Goal: Task Accomplishment & Management: Manage account settings

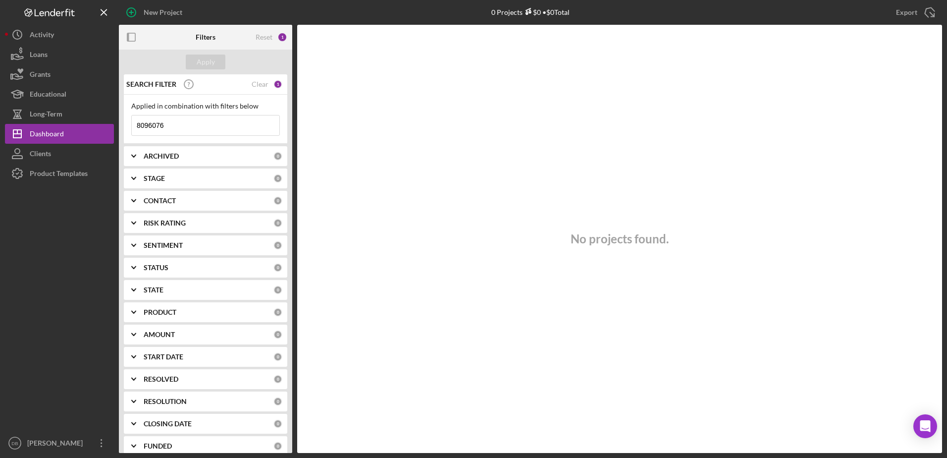
drag, startPoint x: 487, startPoint y: 35, endPoint x: 460, endPoint y: 47, distance: 29.3
click at [491, 41] on div "No projects found." at bounding box center [619, 239] width 645 height 428
drag, startPoint x: 210, startPoint y: 120, endPoint x: 75, endPoint y: 125, distance: 134.8
click at [75, 125] on div "New Project 0 Projects $0 • $0 Total Richmond Export Icon/Export Filters Reset …" at bounding box center [473, 226] width 937 height 453
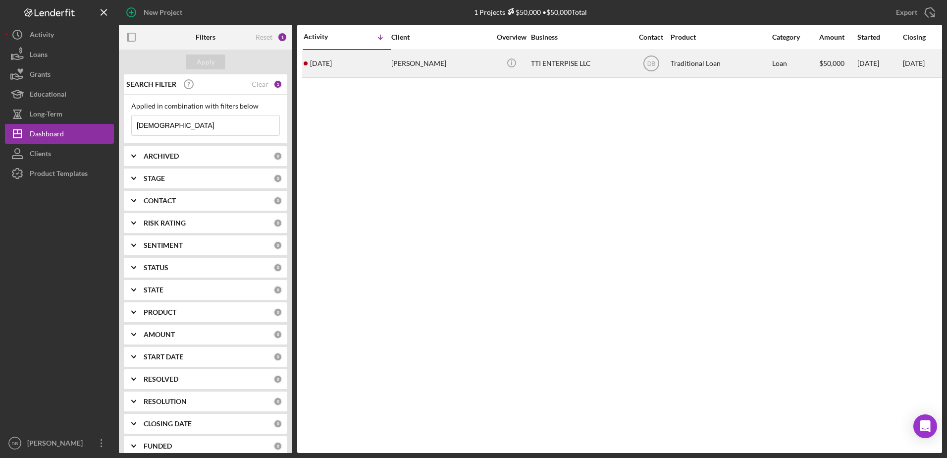
type input "[DEMOGRAPHIC_DATA]"
click at [472, 60] on div "[PERSON_NAME]" at bounding box center [440, 64] width 99 height 26
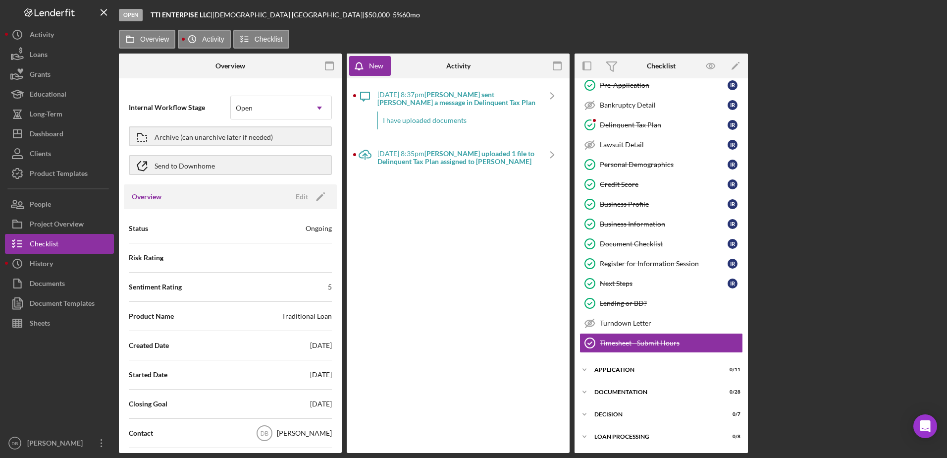
scroll to position [92, 0]
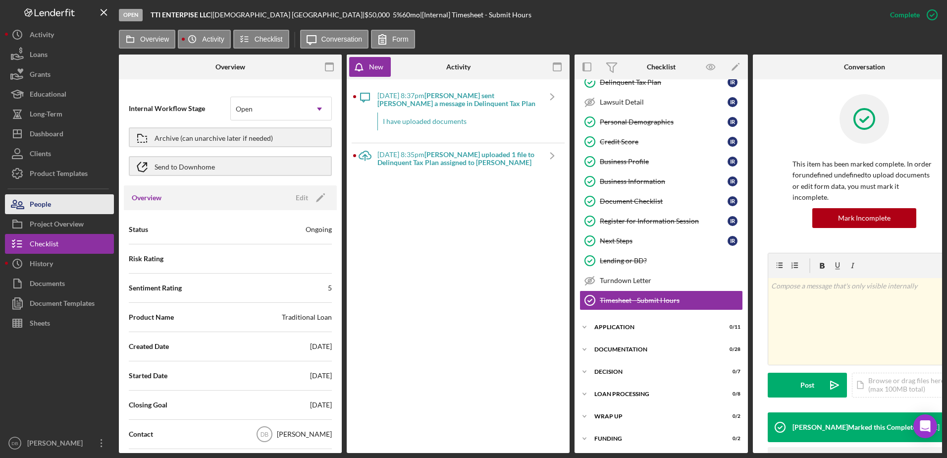
click at [63, 209] on button "People" at bounding box center [59, 204] width 109 height 20
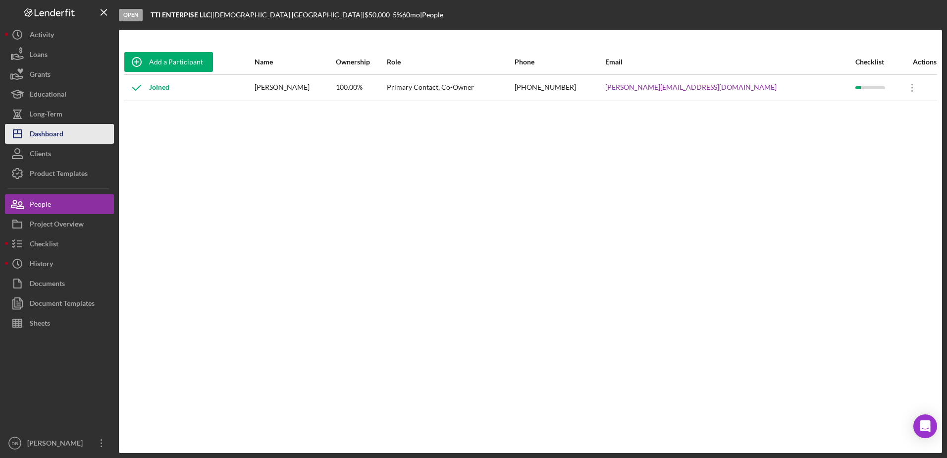
drag, startPoint x: 39, startPoint y: 136, endPoint x: 50, endPoint y: 130, distance: 12.2
click at [39, 136] on div "Dashboard" at bounding box center [47, 135] width 34 height 22
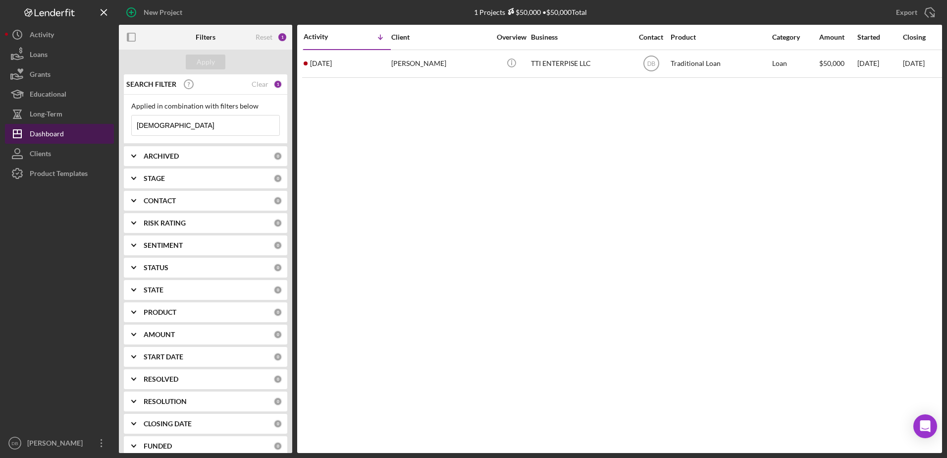
drag, startPoint x: 172, startPoint y: 126, endPoint x: 94, endPoint y: 131, distance: 78.9
click at [94, 131] on div "New Project 1 Projects $50,000 • $50,000 Total isaiah Export Icon/Export Filter…" at bounding box center [473, 226] width 937 height 453
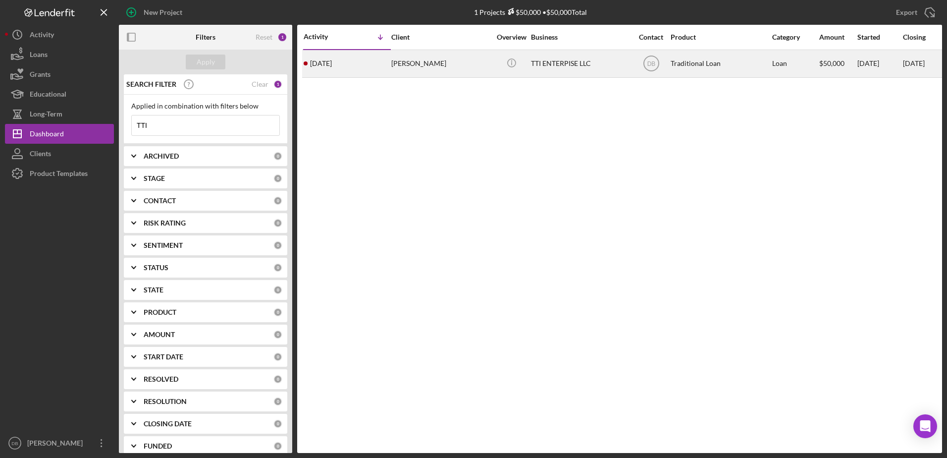
type input "TTI"
click at [463, 64] on div "[PERSON_NAME]" at bounding box center [440, 64] width 99 height 26
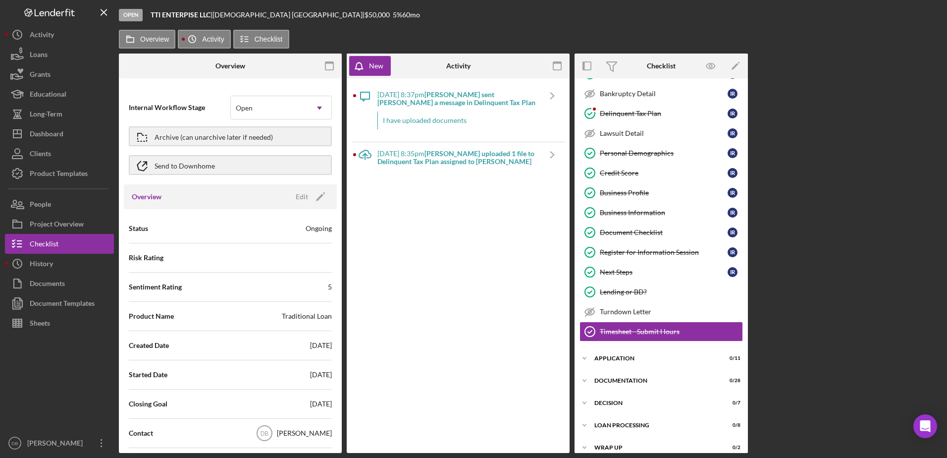
scroll to position [92, 0]
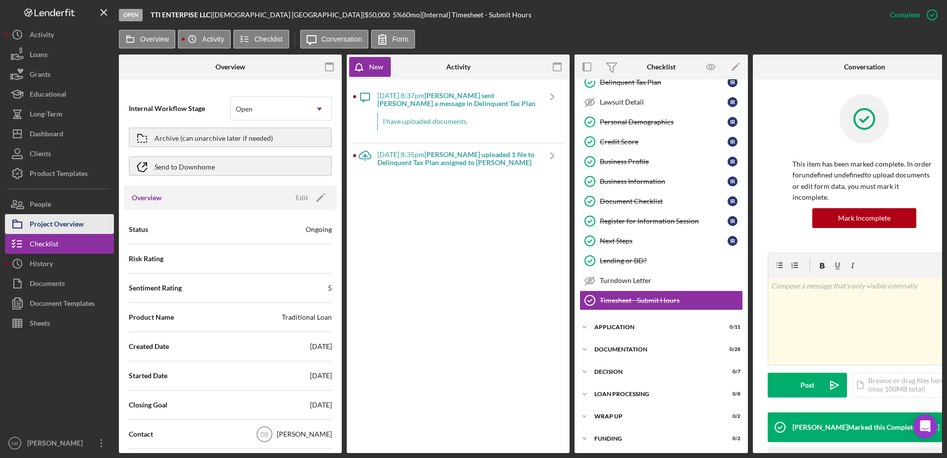
drag, startPoint x: 51, startPoint y: 220, endPoint x: 62, endPoint y: 217, distance: 11.9
click at [51, 220] on div "Project Overview" at bounding box center [57, 225] width 54 height 22
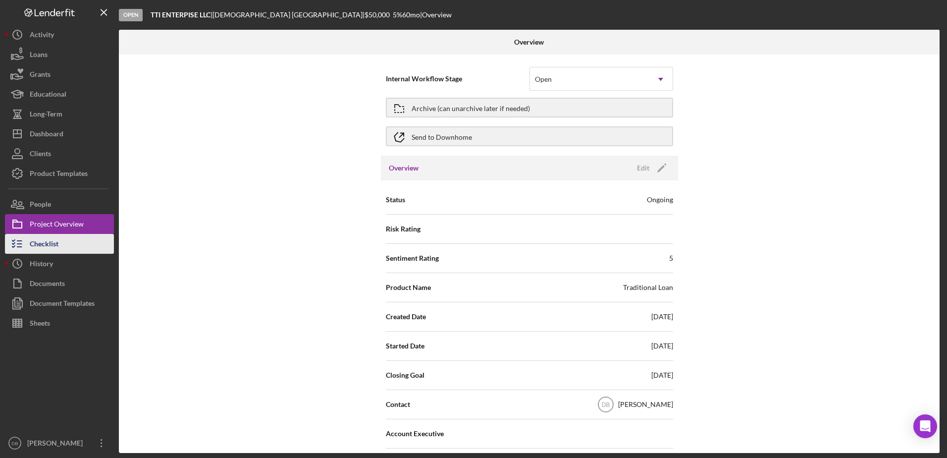
click at [39, 244] on div "Checklist" at bounding box center [44, 245] width 29 height 22
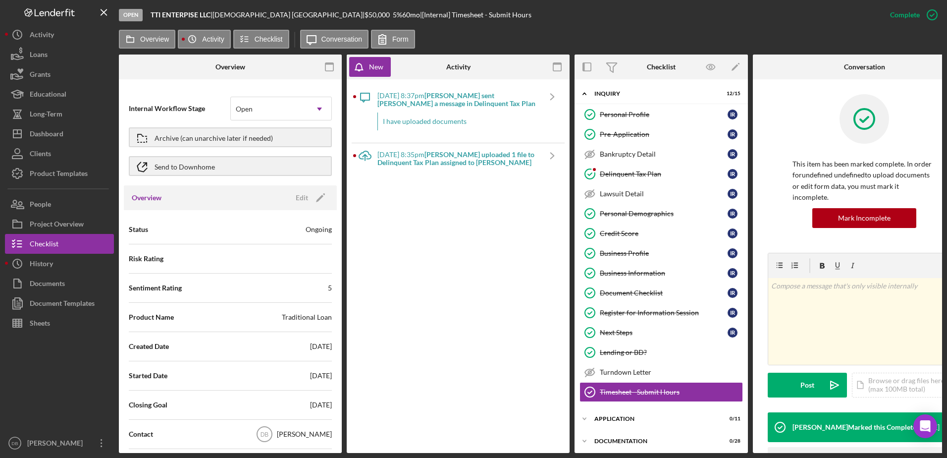
scroll to position [92, 0]
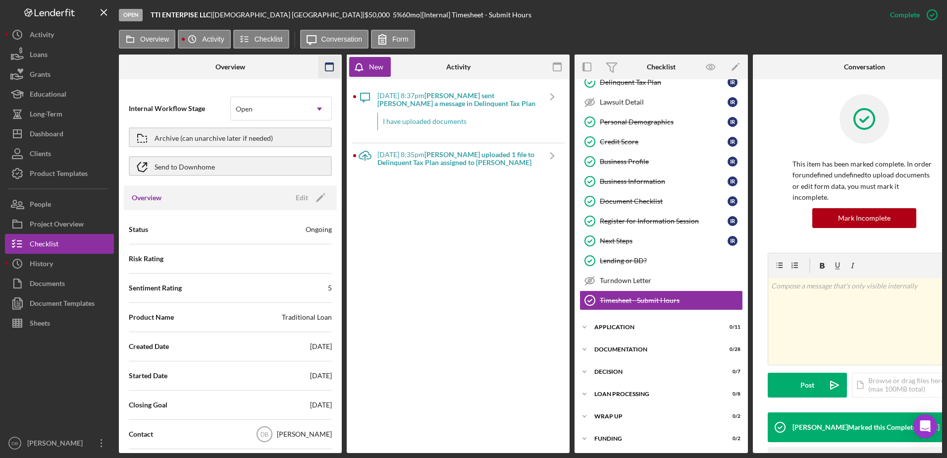
click at [326, 61] on icon "button" at bounding box center [329, 67] width 22 height 22
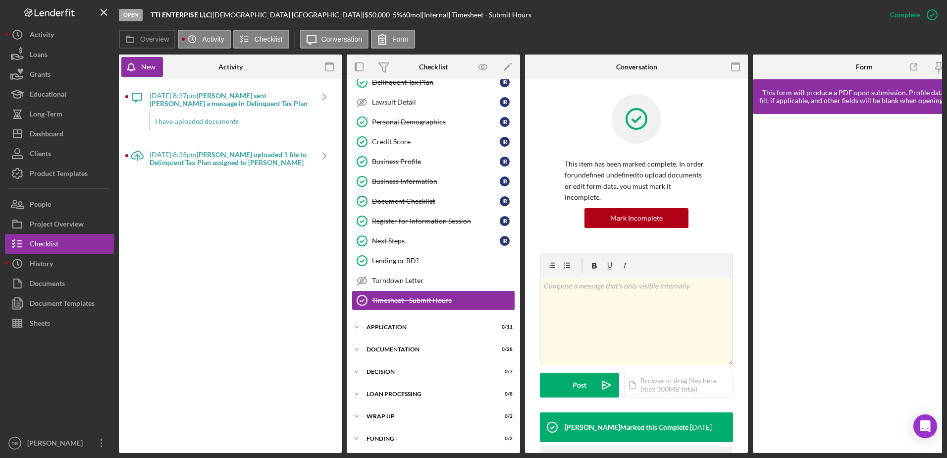
click at [330, 68] on icon "button" at bounding box center [329, 67] width 22 height 22
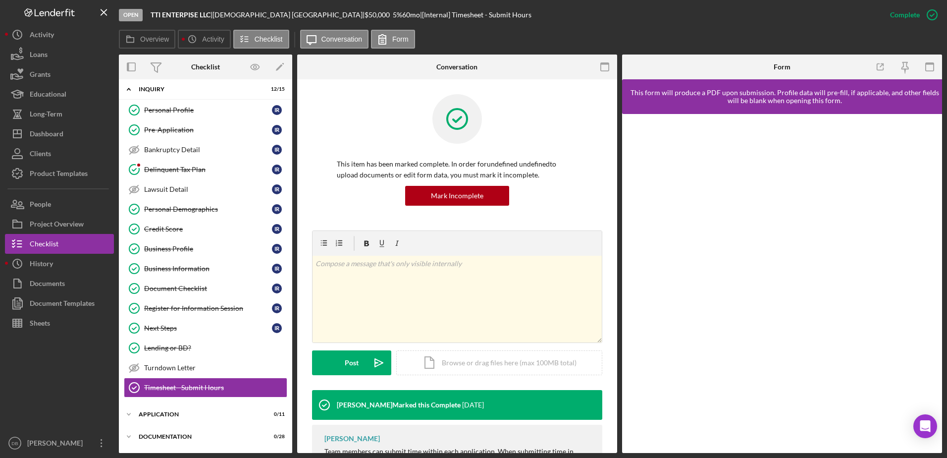
scroll to position [0, 0]
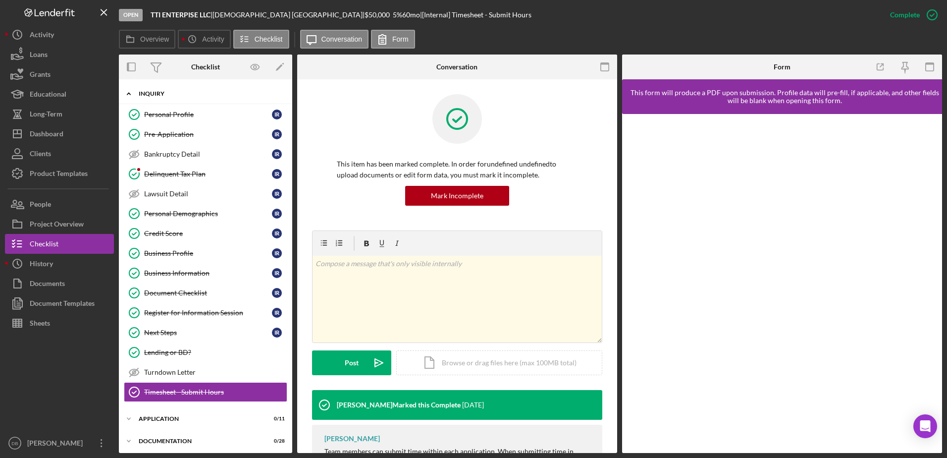
click at [198, 93] on div "Inquiry" at bounding box center [209, 94] width 141 height 6
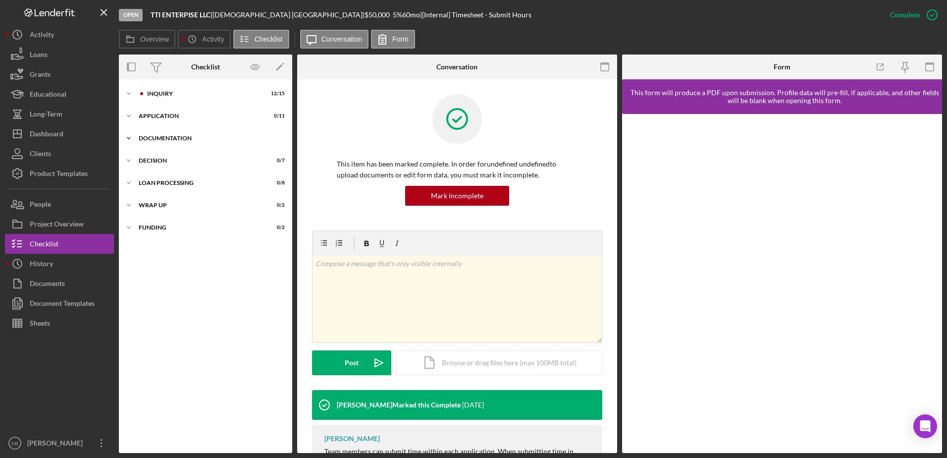
click at [163, 136] on div "Documentation" at bounding box center [209, 138] width 141 height 6
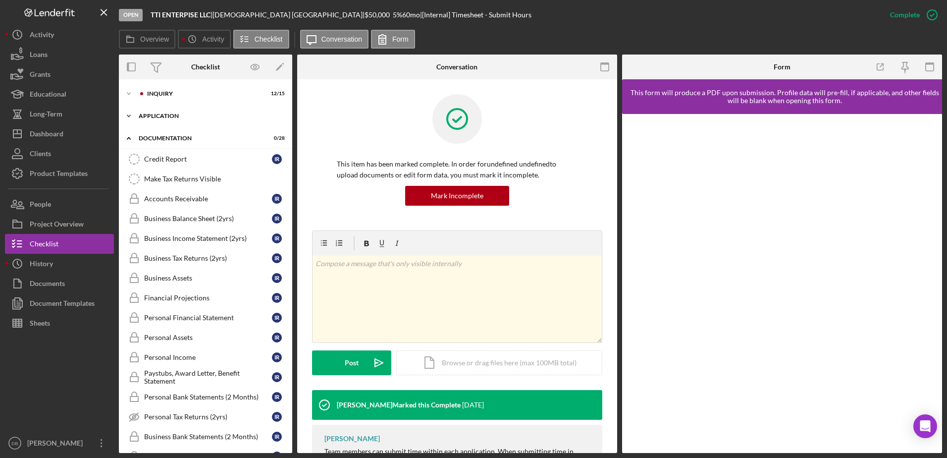
click at [152, 114] on div "Application" at bounding box center [209, 116] width 141 height 6
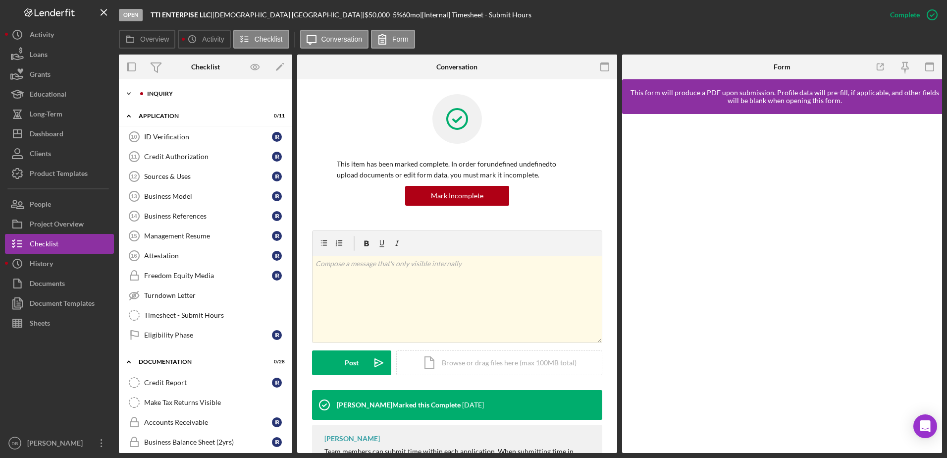
click at [167, 98] on div "Icon/Expander Inquiry 12 / 15" at bounding box center [205, 94] width 173 height 20
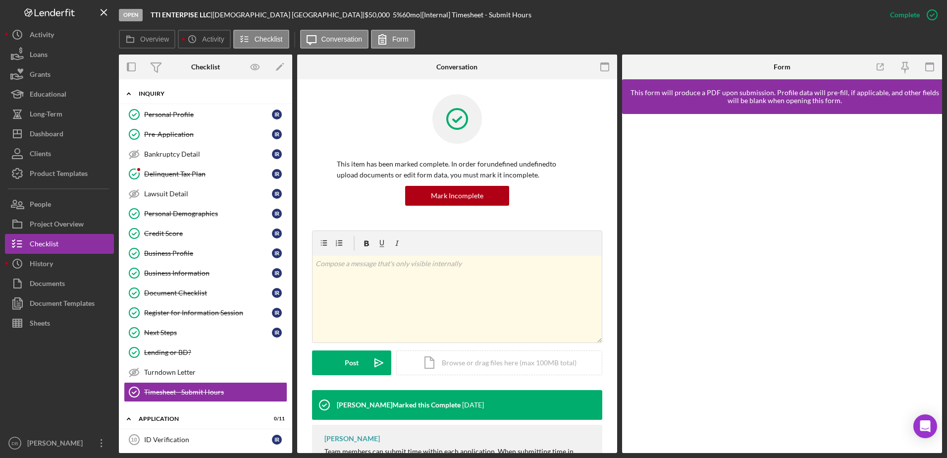
drag, startPoint x: 142, startPoint y: 99, endPoint x: 147, endPoint y: 103, distance: 6.0
click at [142, 99] on div "Icon/Expander Inquiry 12 / 15" at bounding box center [205, 94] width 173 height 20
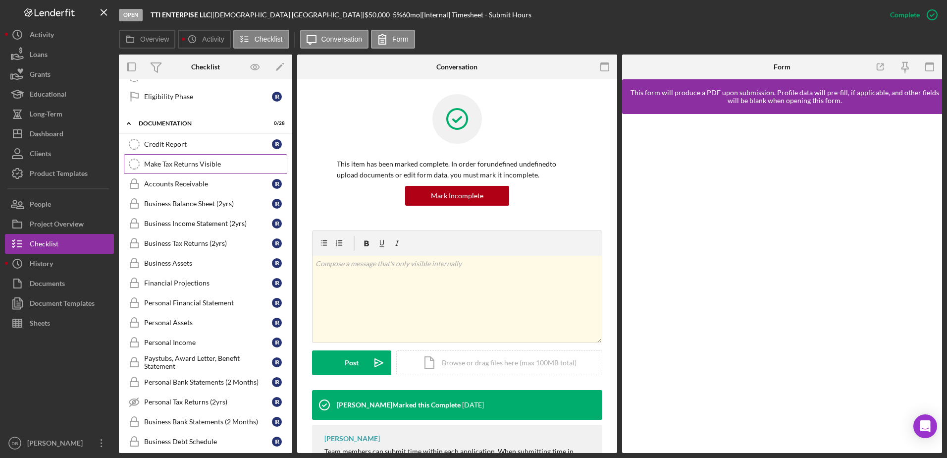
scroll to position [50, 0]
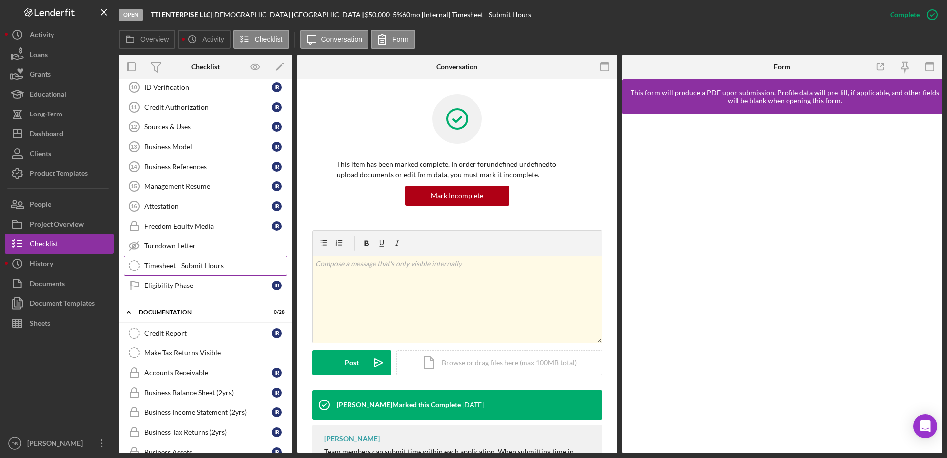
drag, startPoint x: 138, startPoint y: 308, endPoint x: 138, endPoint y: 301, distance: 6.9
click at [138, 305] on icon "Icon/Expander" at bounding box center [129, 312] width 20 height 20
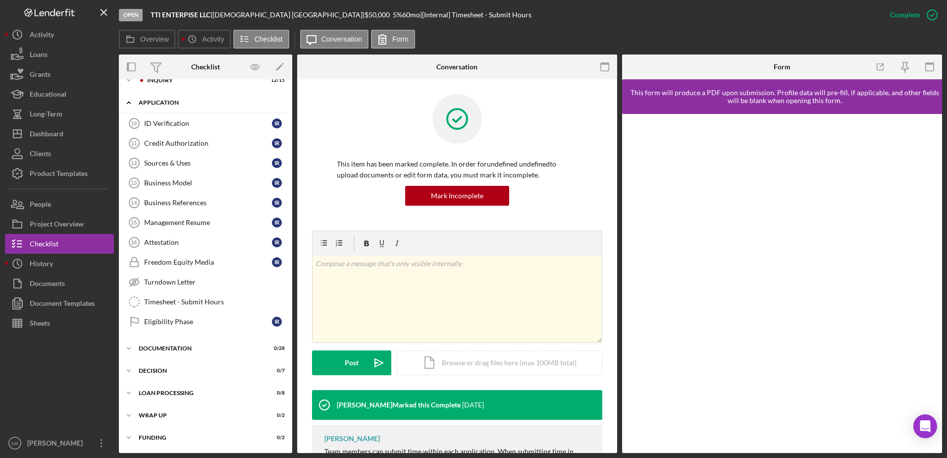
click at [168, 98] on div "Icon/Expander Application 0 / 11" at bounding box center [205, 103] width 173 height 20
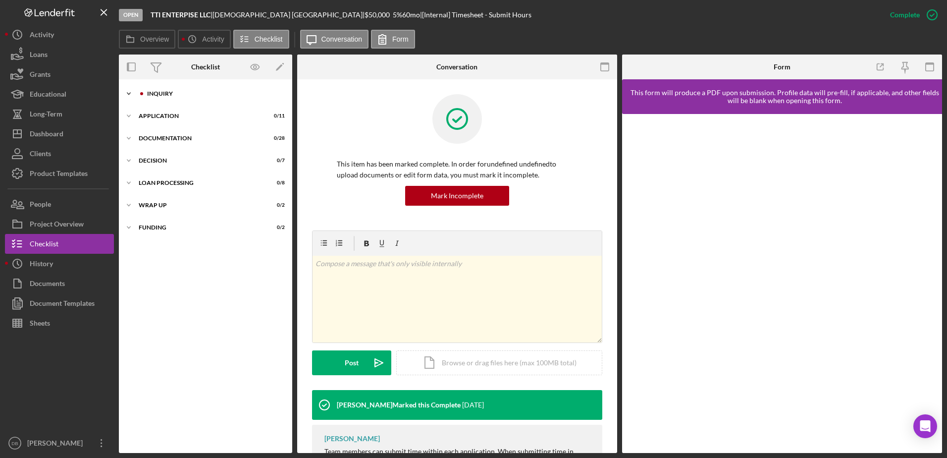
scroll to position [0, 0]
click at [177, 140] on div "Documentation" at bounding box center [209, 138] width 141 height 6
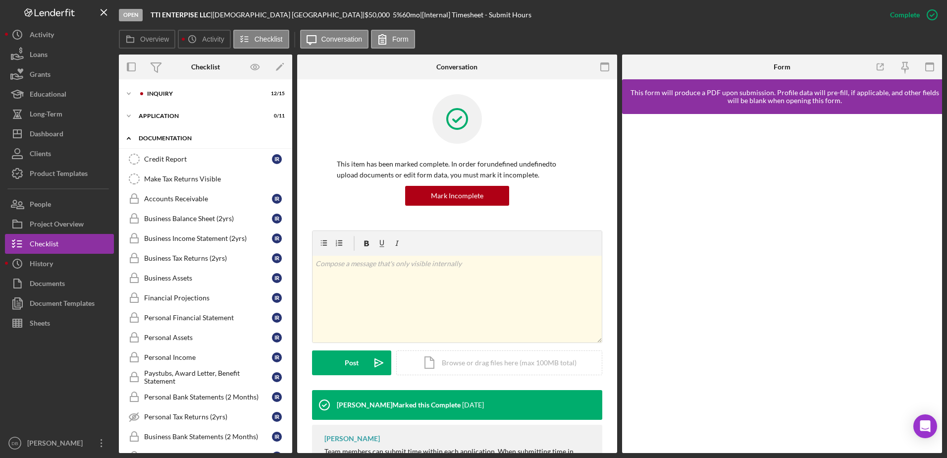
click at [161, 139] on div "Documentation" at bounding box center [209, 138] width 141 height 6
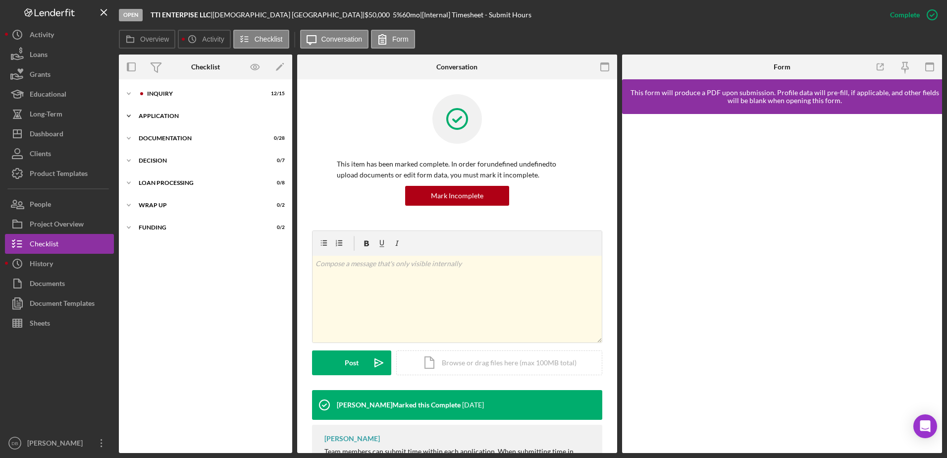
click at [148, 118] on div "Application" at bounding box center [209, 116] width 141 height 6
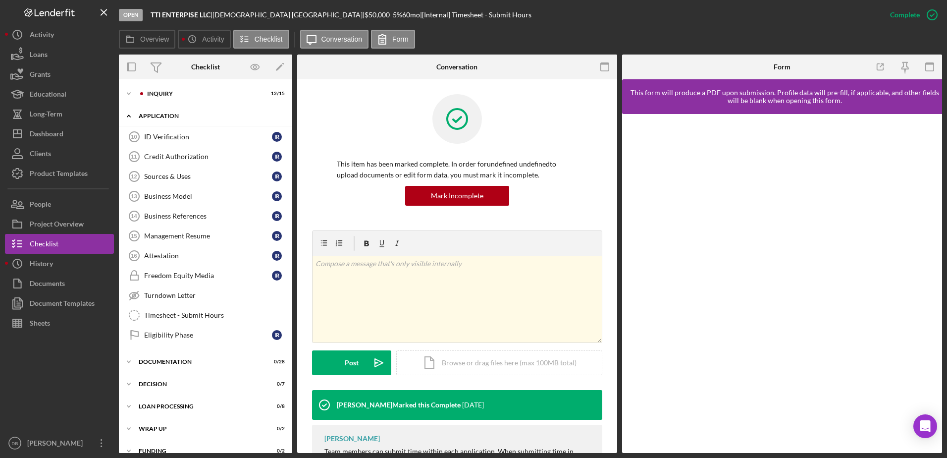
click at [142, 110] on div "Icon/Expander Application 0 / 11" at bounding box center [205, 116] width 173 height 20
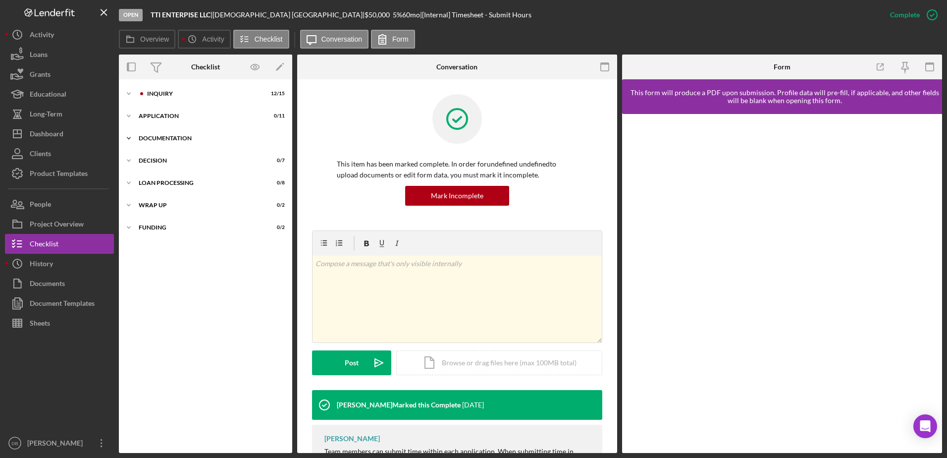
click at [148, 133] on div "Icon/Expander Documentation 0 / 28" at bounding box center [205, 138] width 173 height 20
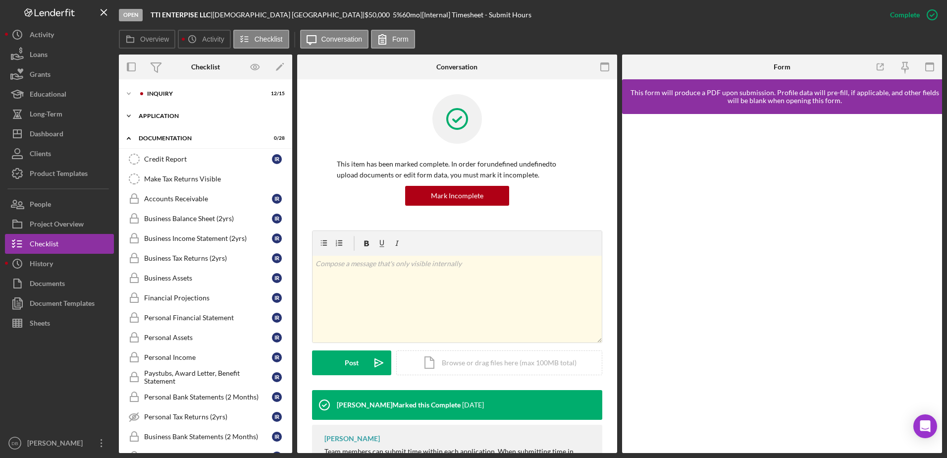
click at [137, 108] on icon "Icon/Expander" at bounding box center [129, 116] width 20 height 20
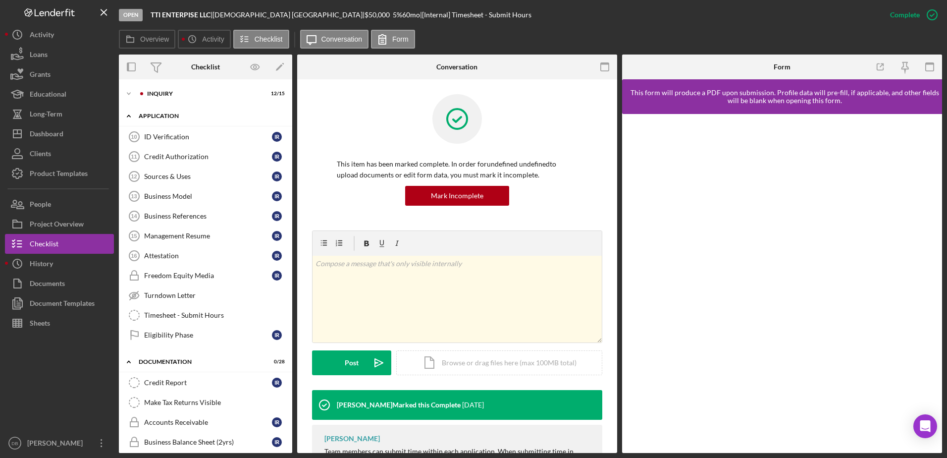
click at [143, 117] on div "Icon/Expander Application 0 / 11" at bounding box center [205, 116] width 173 height 20
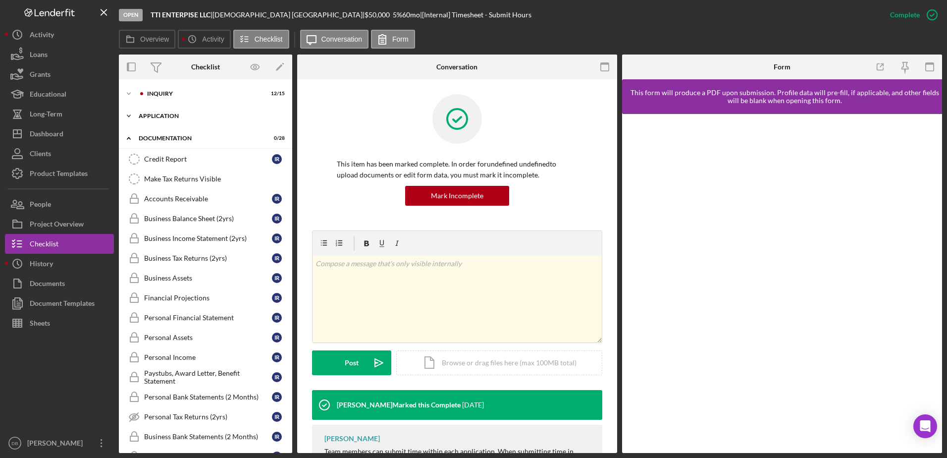
click at [138, 109] on icon "Icon/Expander" at bounding box center [129, 116] width 20 height 20
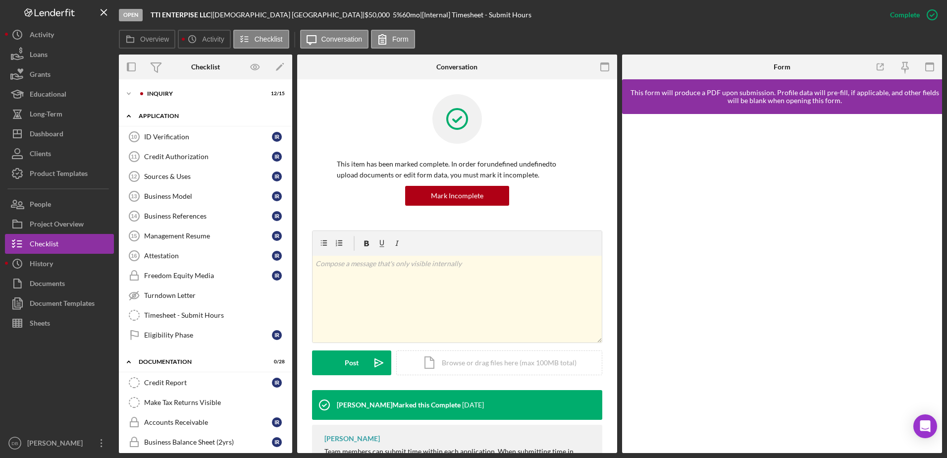
click at [143, 115] on div "Application" at bounding box center [209, 116] width 141 height 6
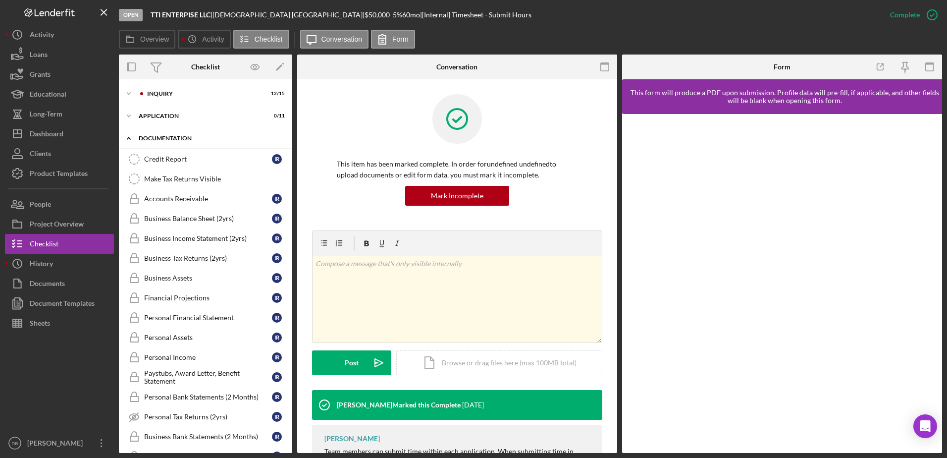
click at [125, 134] on icon "Icon/Expander" at bounding box center [129, 138] width 20 height 20
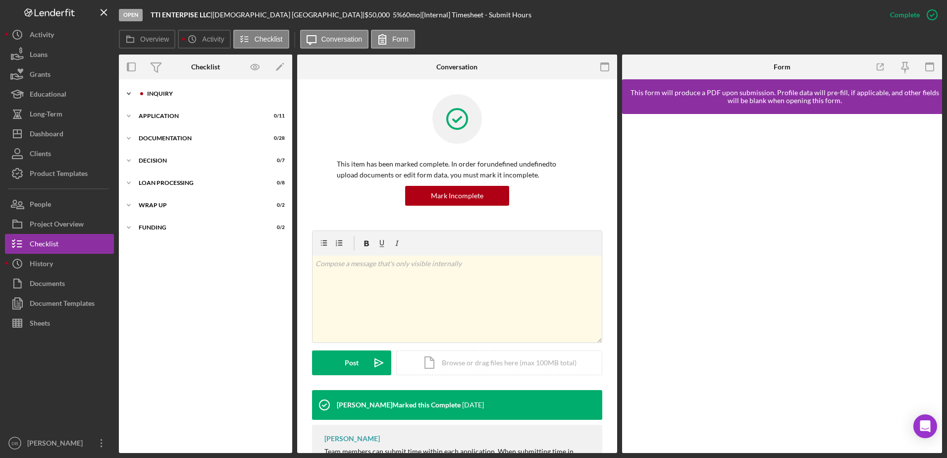
click at [144, 89] on div "Icon/Expander Inquiry 12 / 15" at bounding box center [205, 94] width 173 height 20
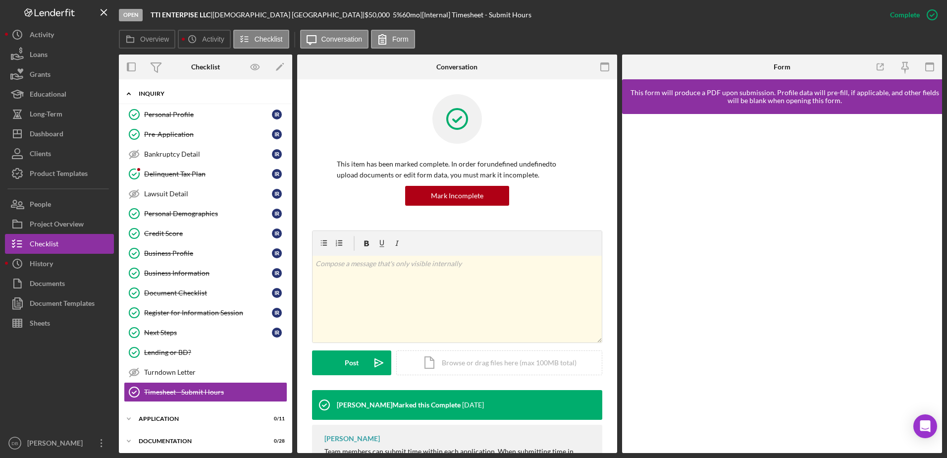
click at [140, 94] on div "Inquiry" at bounding box center [209, 94] width 141 height 6
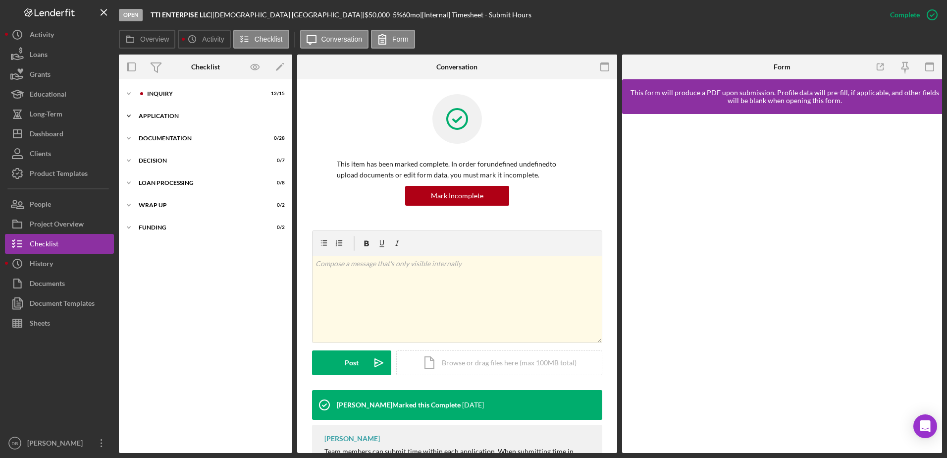
click at [158, 115] on div "Application" at bounding box center [209, 116] width 141 height 6
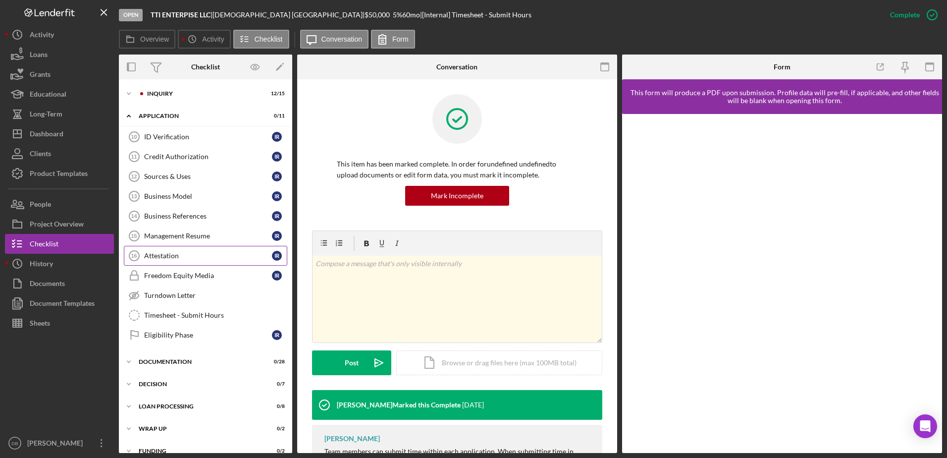
scroll to position [13, 0]
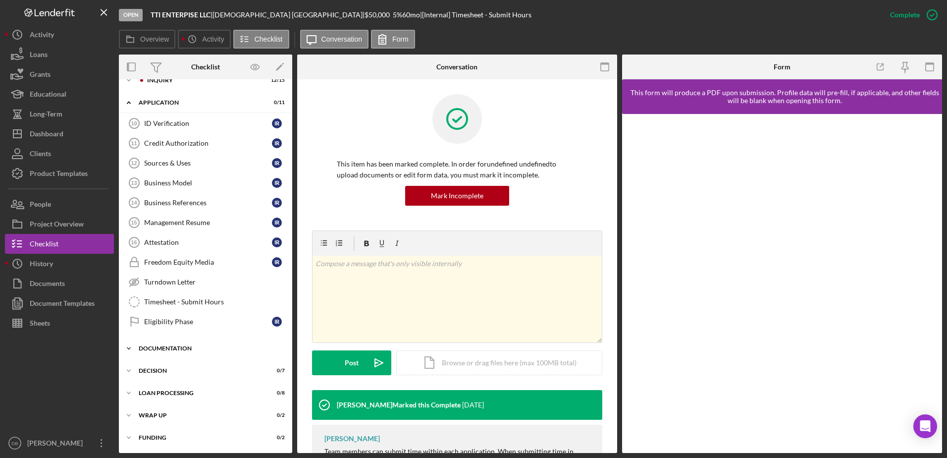
click at [179, 348] on div "Documentation" at bounding box center [209, 348] width 141 height 6
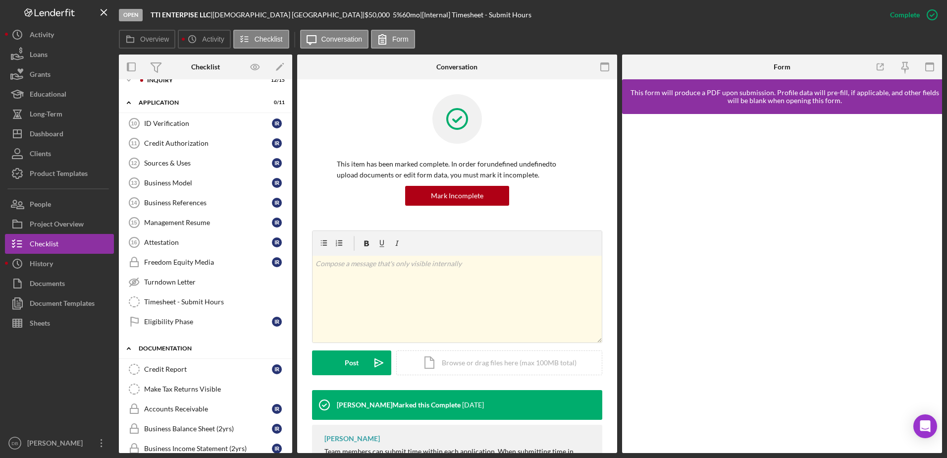
click at [150, 348] on div "Documentation" at bounding box center [209, 348] width 141 height 6
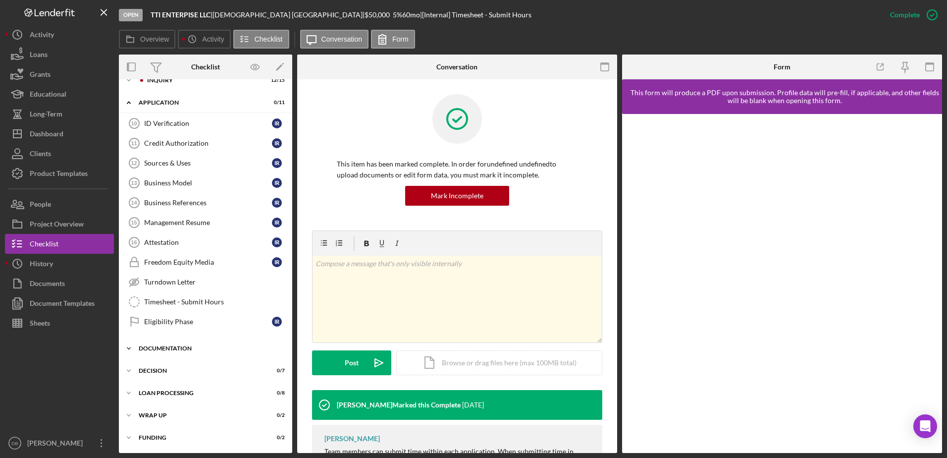
scroll to position [0, 0]
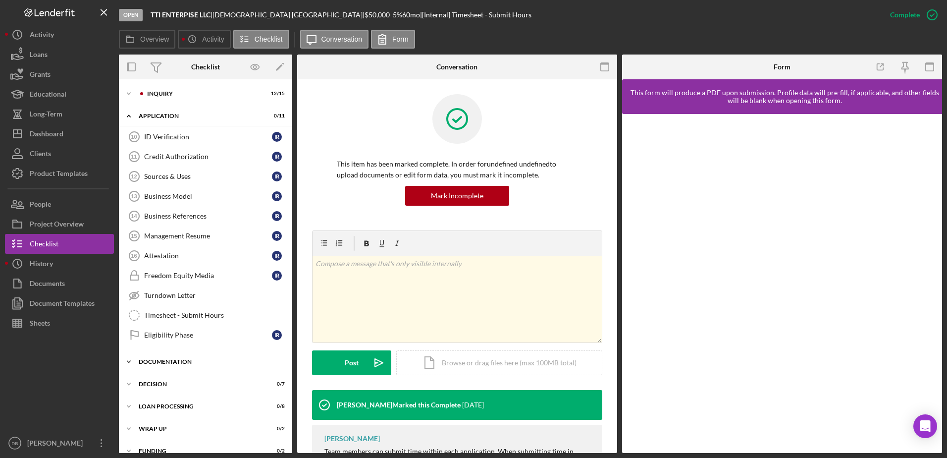
click at [216, 361] on div "Documentation" at bounding box center [209, 362] width 141 height 6
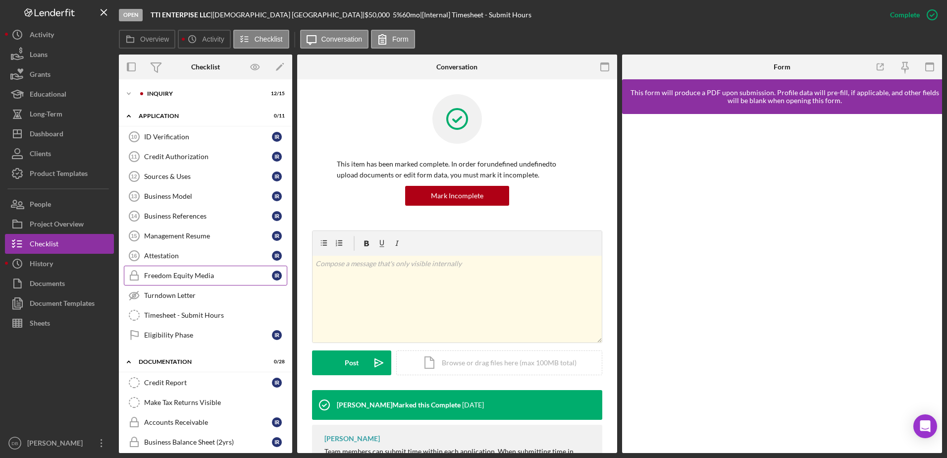
drag, startPoint x: 157, startPoint y: 359, endPoint x: 179, endPoint y: 279, distance: 83.1
click at [157, 359] on div "Documentation" at bounding box center [199, 362] width 121 height 6
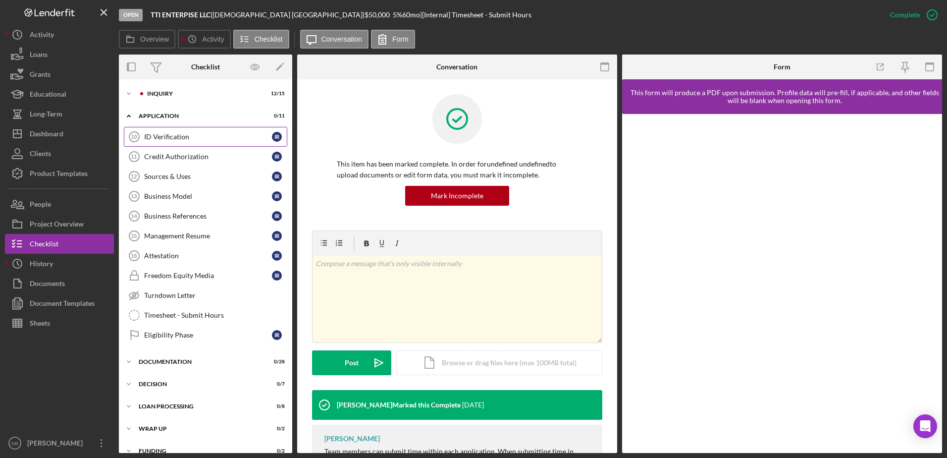
drag, startPoint x: 174, startPoint y: 147, endPoint x: 177, endPoint y: 142, distance: 5.4
click at [174, 146] on div "ID Verification 10 ID Verification I R Credit Authorization 11 Credit Authoriza…" at bounding box center [205, 238] width 173 height 223
click at [177, 136] on div "ID Verification" at bounding box center [208, 137] width 128 height 8
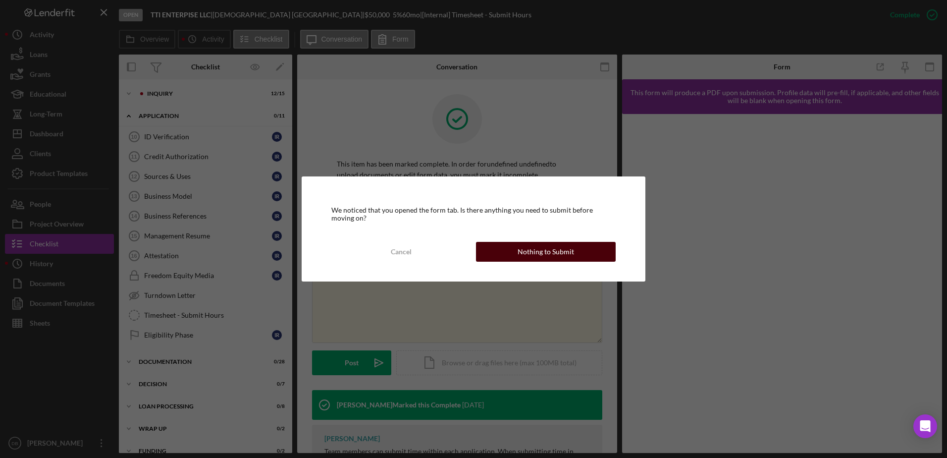
click at [569, 251] on div "Nothing to Submit" at bounding box center [546, 252] width 56 height 20
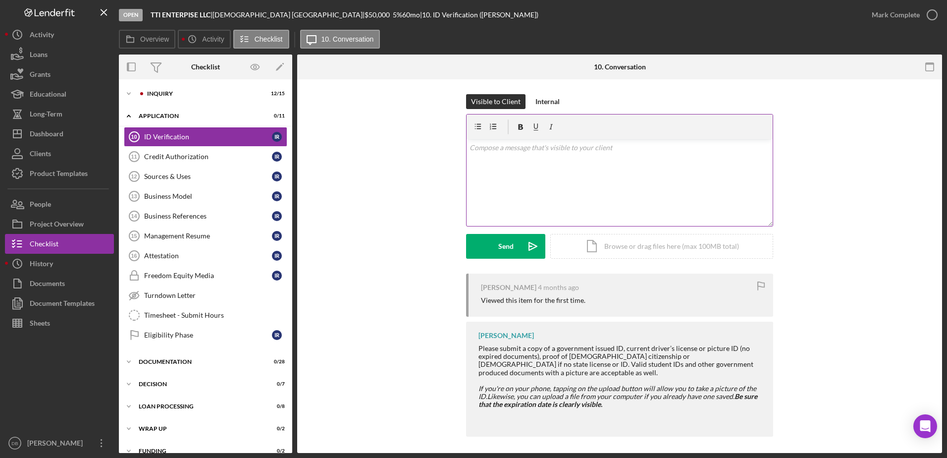
click at [535, 148] on p at bounding box center [619, 147] width 301 height 11
click at [510, 244] on div "Send" at bounding box center [505, 246] width 15 height 25
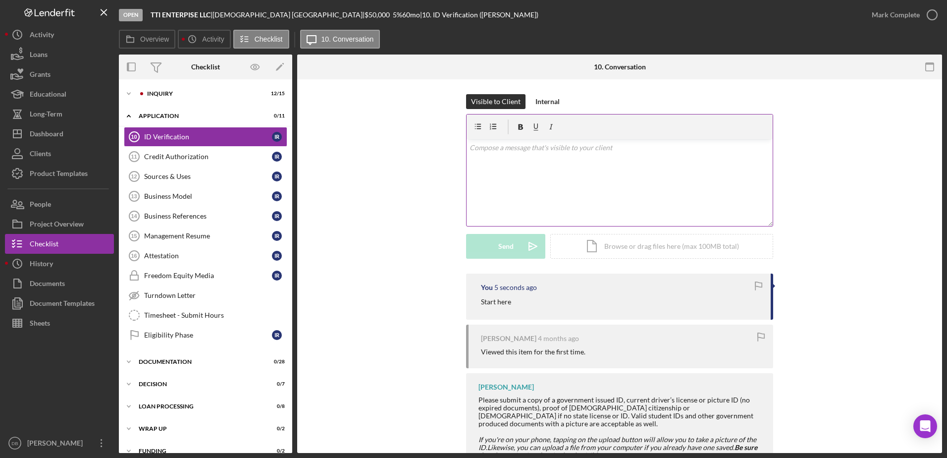
click at [555, 196] on div "v Color teal Color pink Remove color Add row above Add row below Add column bef…" at bounding box center [620, 182] width 306 height 87
click at [157, 97] on div "Icon/Expander Inquiry 12 / 15" at bounding box center [205, 94] width 173 height 20
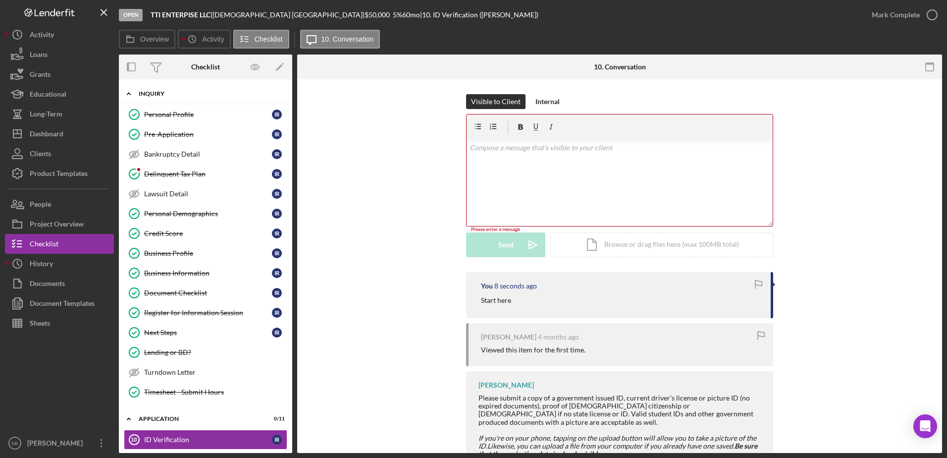
click at [157, 97] on div "Icon/Expander Inquiry 12 / 15" at bounding box center [205, 94] width 173 height 20
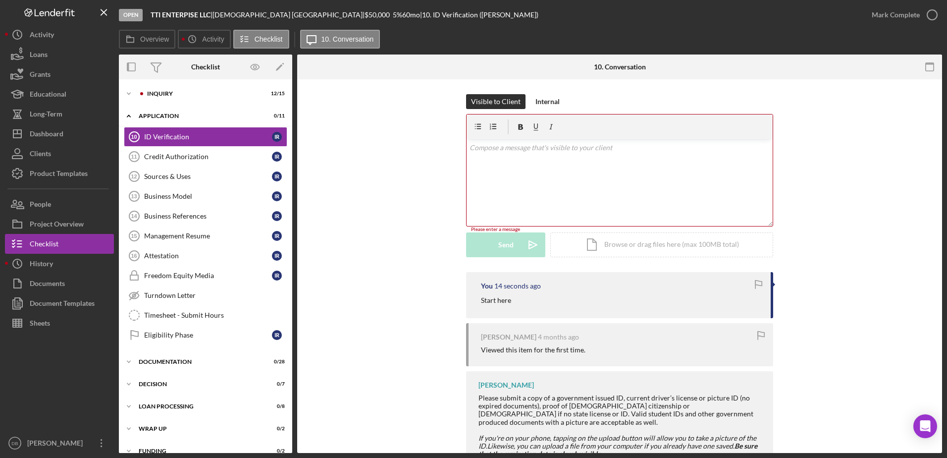
drag, startPoint x: 568, startPoint y: 192, endPoint x: 571, endPoint y: 203, distance: 11.9
click at [568, 192] on div "v Color teal Color pink Remove color Add row above Add row below Add column bef…" at bounding box center [620, 182] width 306 height 87
click at [583, 195] on div "v Color teal Color pink Remove color Add row above Add row below Add column bef…" at bounding box center [620, 182] width 306 height 87
click at [60, 126] on div "Dashboard" at bounding box center [47, 135] width 34 height 22
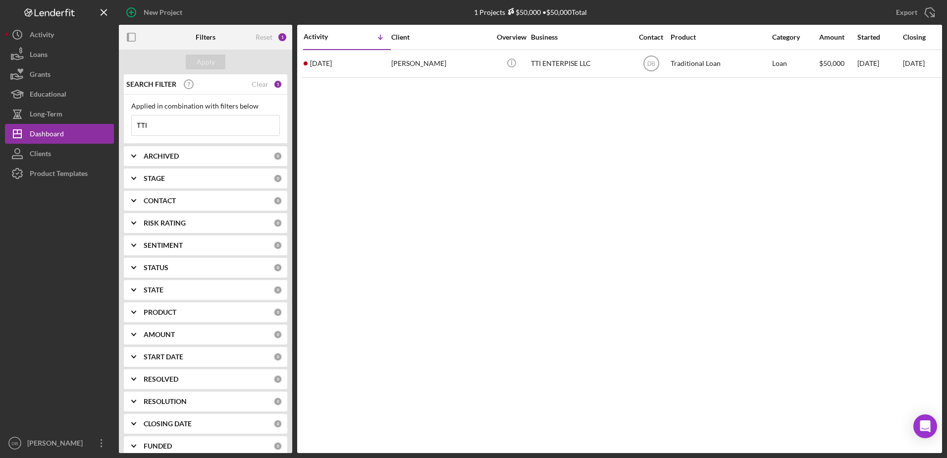
click at [260, 127] on icon "Icon/Menu Close" at bounding box center [270, 125] width 20 height 20
click at [265, 34] on div "Reset" at bounding box center [264, 37] width 17 height 8
click at [259, 155] on div "Clear" at bounding box center [260, 156] width 17 height 8
click at [256, 127] on input at bounding box center [206, 125] width 148 height 20
drag, startPoint x: 602, startPoint y: 177, endPoint x: 599, endPoint y: 148, distance: 29.9
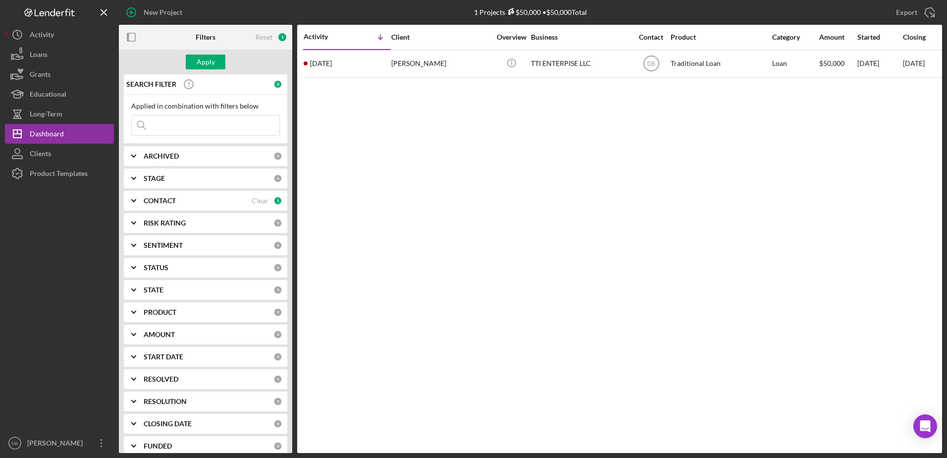
click at [602, 177] on div "Activity Icon/Table Sort Arrow Client Overview Business Contact Product Categor…" at bounding box center [619, 239] width 645 height 428
drag, startPoint x: 199, startPoint y: 125, endPoint x: 187, endPoint y: 126, distance: 11.4
click at [199, 125] on input at bounding box center [206, 125] width 148 height 20
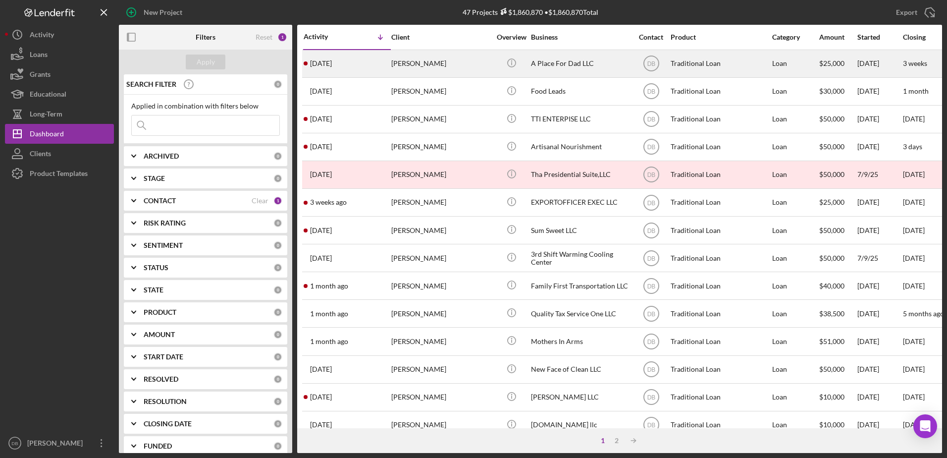
click at [389, 56] on div "[DATE] [PERSON_NAME]" at bounding box center [347, 64] width 87 height 26
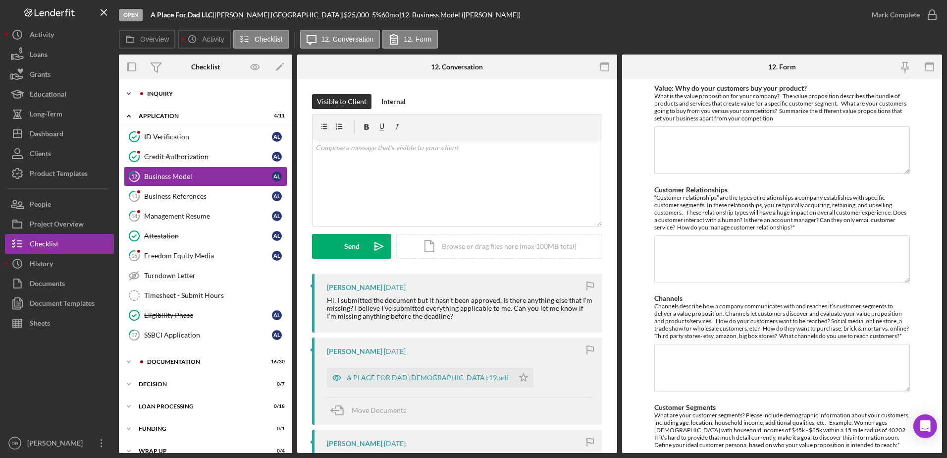
click at [170, 94] on div "Icon/Expander Inquiry 12 / 16" at bounding box center [205, 94] width 173 height 20
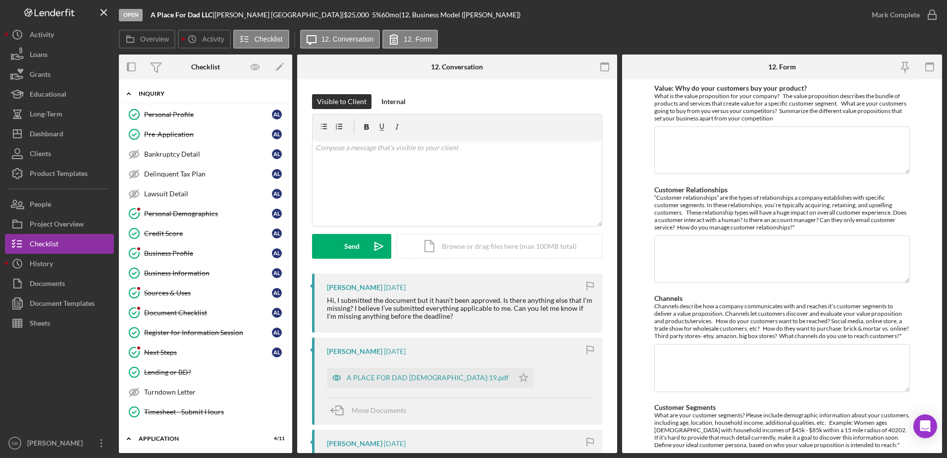
click at [164, 88] on div "Icon/Expander Inquiry 12 / 16" at bounding box center [205, 94] width 173 height 20
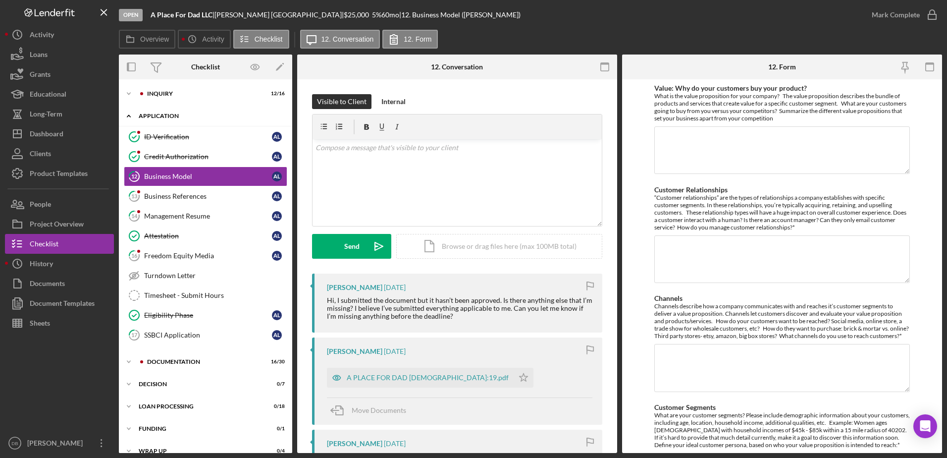
click at [158, 118] on div "Application" at bounding box center [209, 116] width 141 height 6
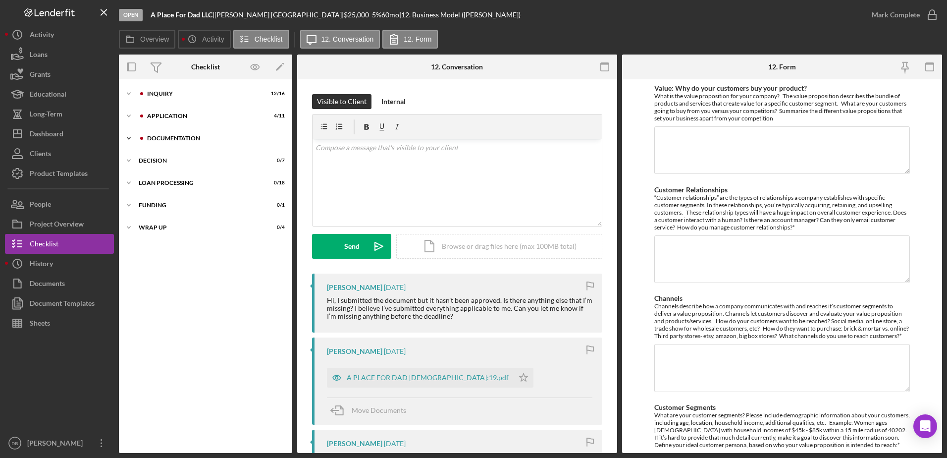
click at [164, 139] on div "Documentation" at bounding box center [213, 138] width 133 height 6
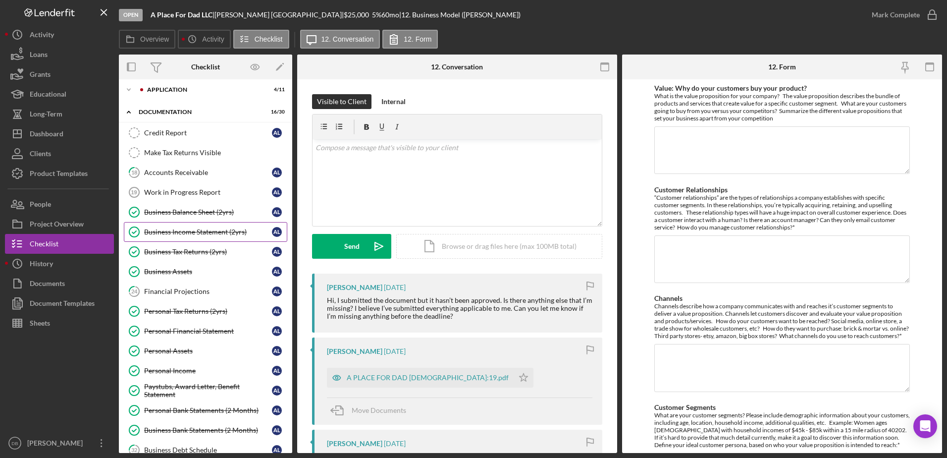
scroll to position [50, 0]
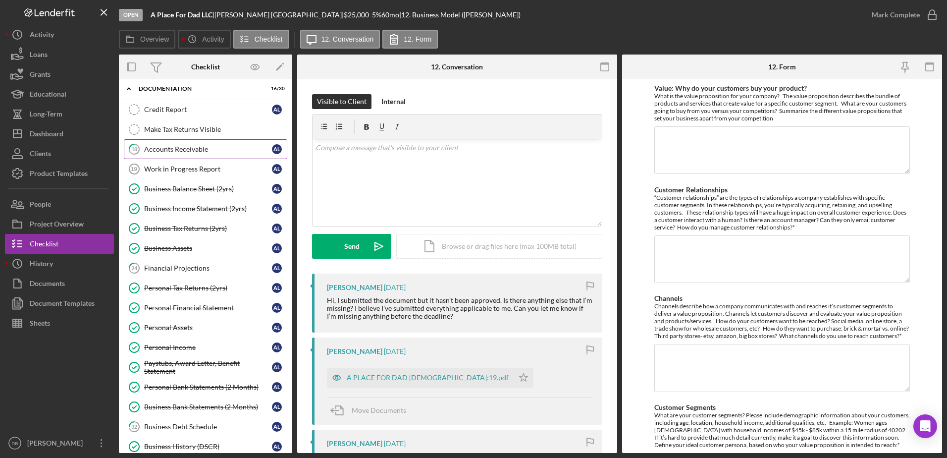
click at [165, 152] on div "Accounts Receivable" at bounding box center [208, 149] width 128 height 8
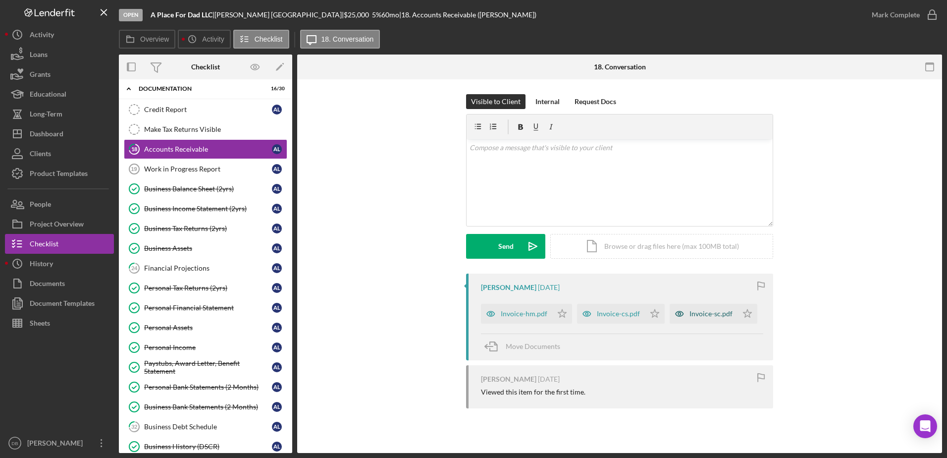
click at [531, 310] on div "Invoice-hm.pdf" at bounding box center [524, 314] width 47 height 8
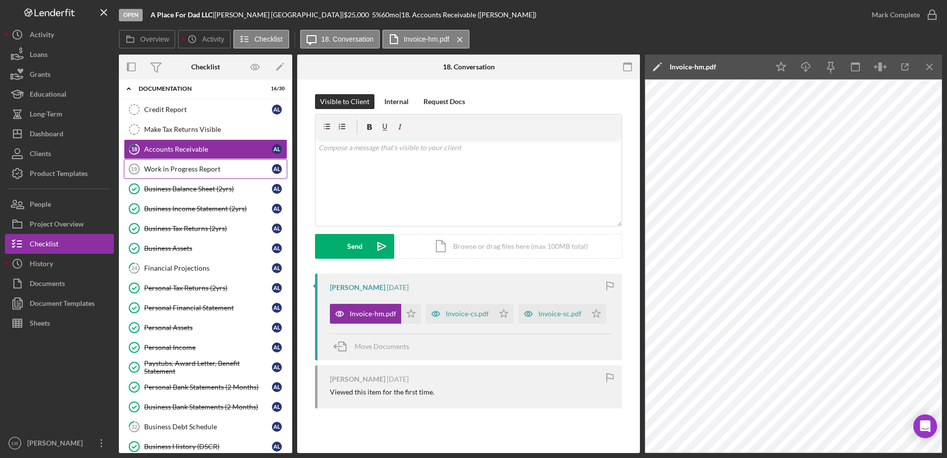
click at [219, 174] on link "Work in Progress Report 19 Work in Progress Report A L" at bounding box center [205, 169] width 163 height 20
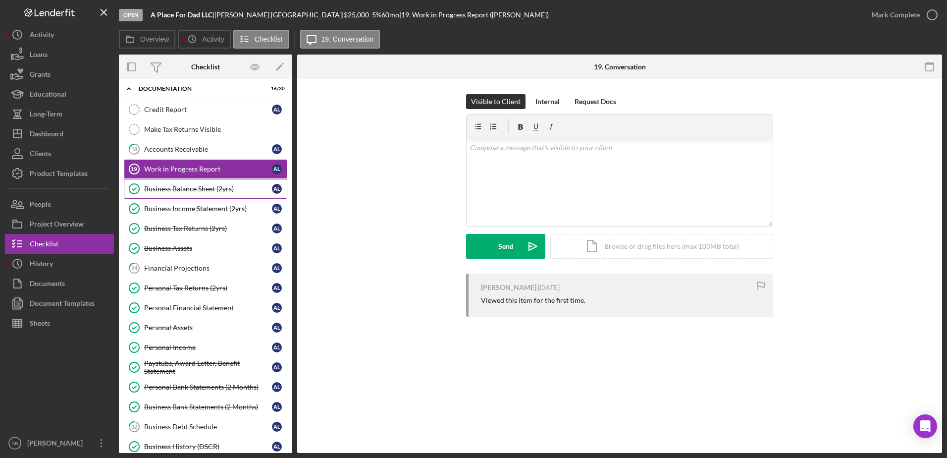
click at [216, 194] on link "Business Balance Sheet (2yrs) Business Balance Sheet (2yrs) A L" at bounding box center [205, 189] width 163 height 20
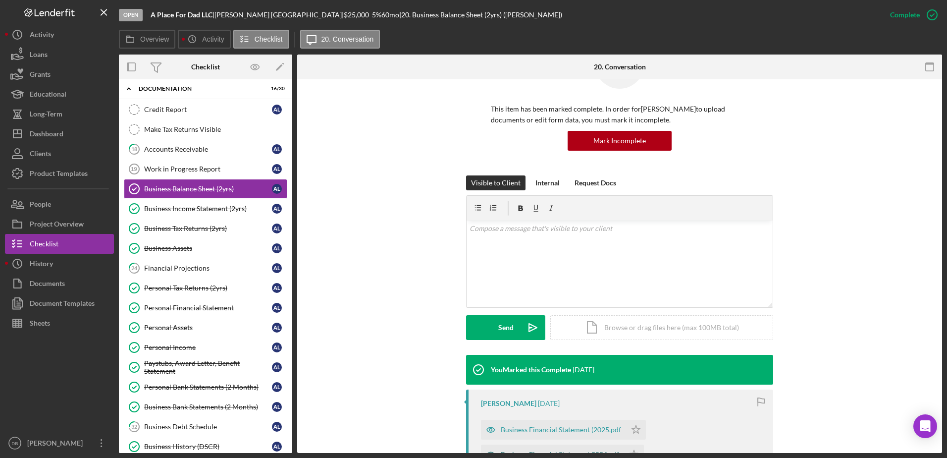
scroll to position [118, 0]
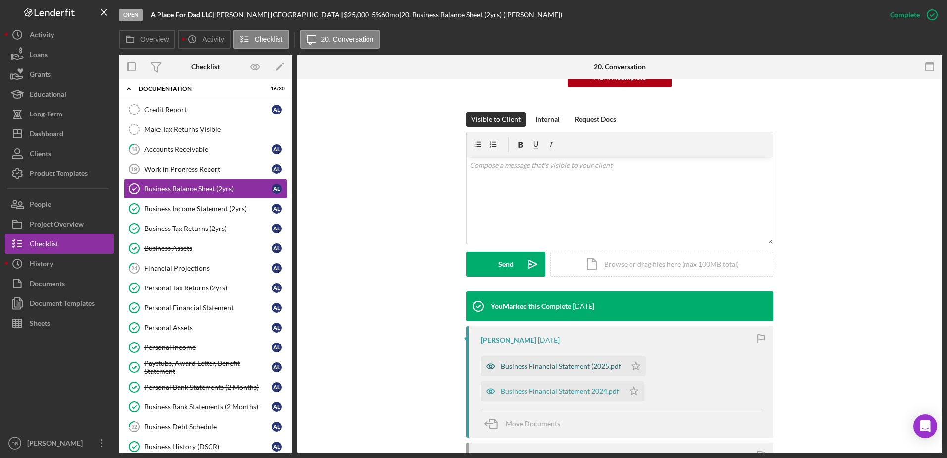
click at [514, 359] on div "Business Financial Statement (2025.pdf" at bounding box center [553, 366] width 145 height 20
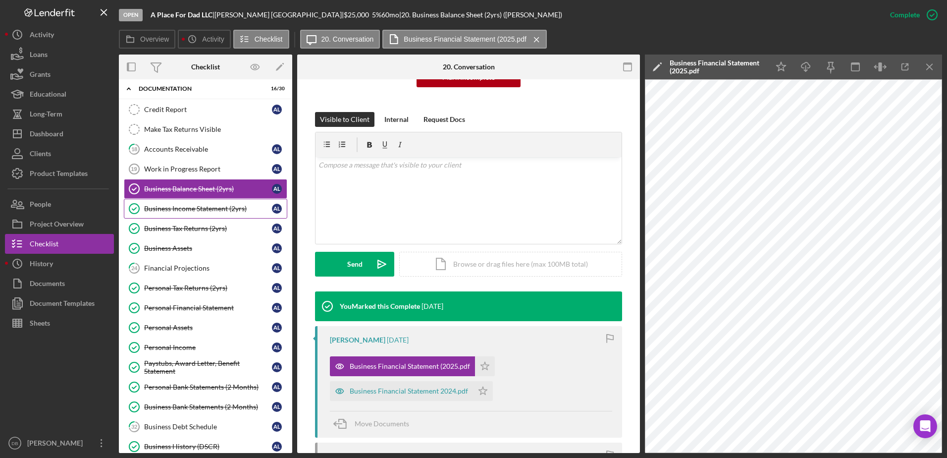
click at [209, 203] on link "Business Income Statement (2yrs) Business Income Statement (2yrs) A L" at bounding box center [205, 209] width 163 height 20
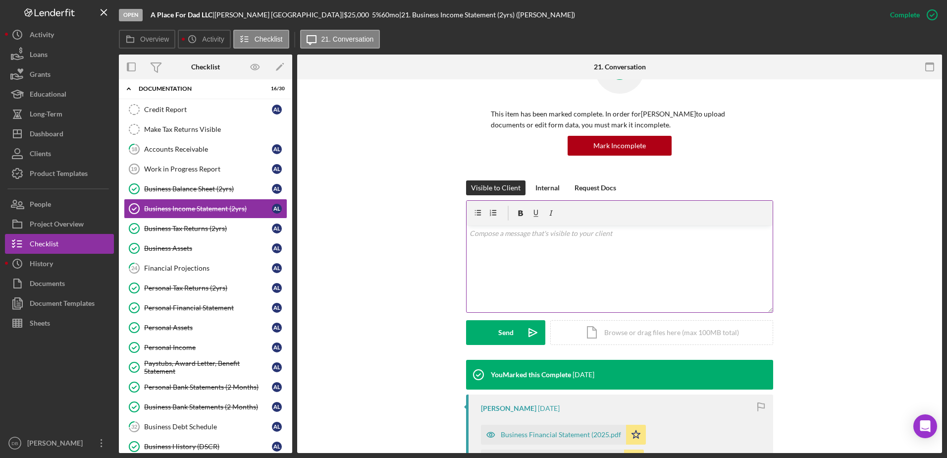
scroll to position [291, 0]
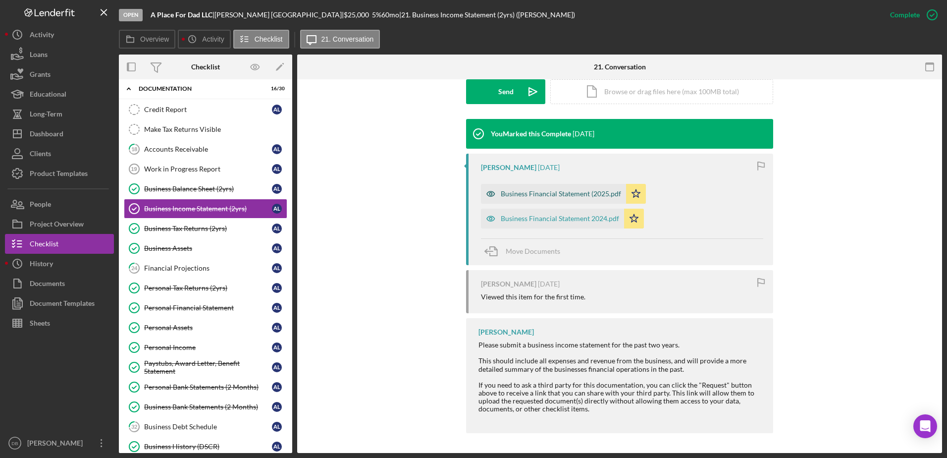
click at [522, 200] on div "Business Financial Statement (2025.pdf" at bounding box center [553, 194] width 145 height 20
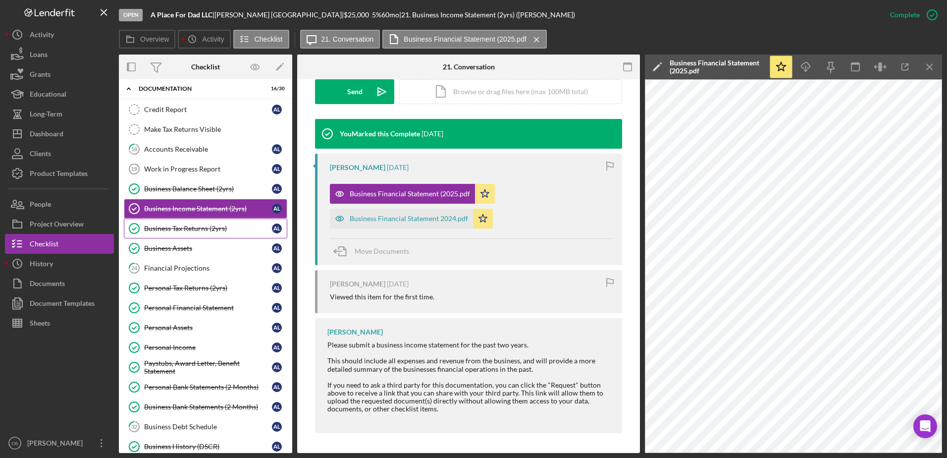
click at [204, 233] on link "Business Tax Returns (2yrs) Business Tax Returns (2yrs) A L" at bounding box center [205, 228] width 163 height 20
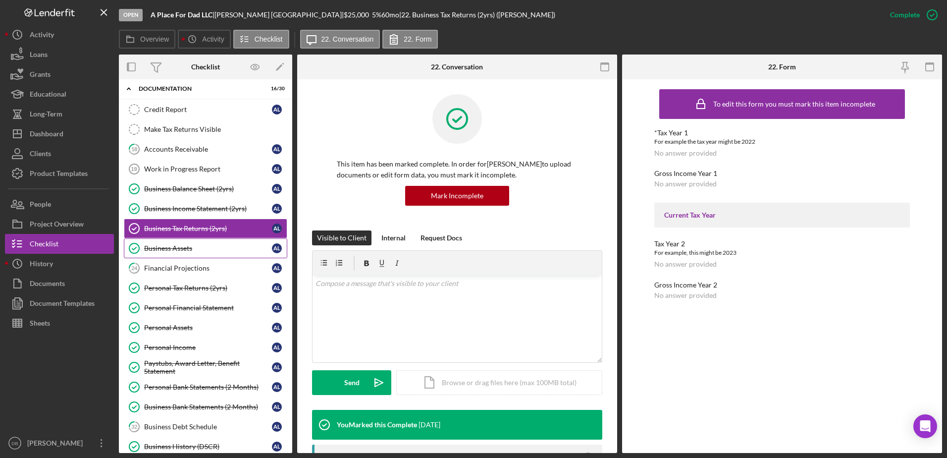
click at [202, 251] on div "Business Assets" at bounding box center [208, 248] width 128 height 8
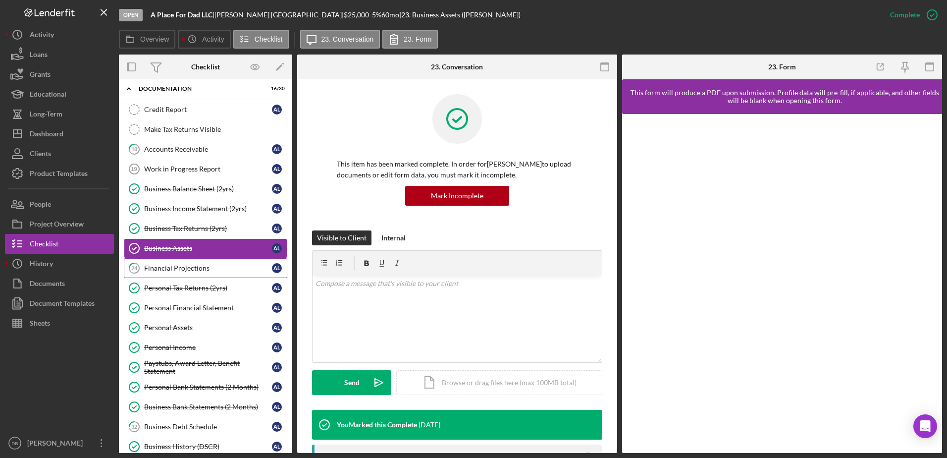
click at [204, 271] on div "Financial Projections" at bounding box center [208, 268] width 128 height 8
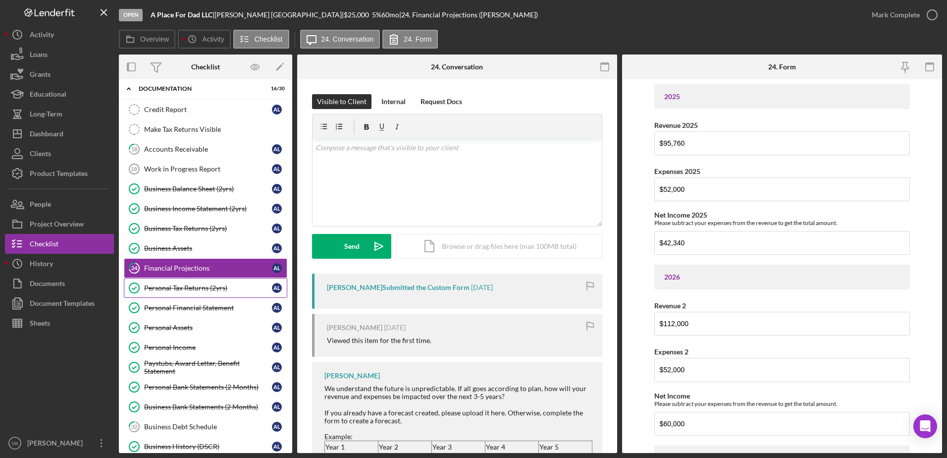
click at [176, 289] on div "Personal Tax Returns (2yrs)" at bounding box center [208, 288] width 128 height 8
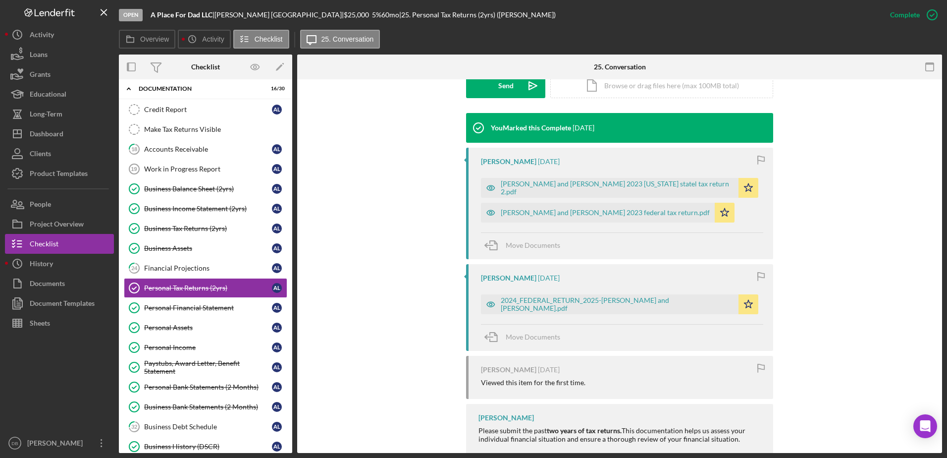
scroll to position [297, 0]
click at [162, 301] on link "Personal Financial Statement Personal Financial Statement A L" at bounding box center [205, 308] width 163 height 20
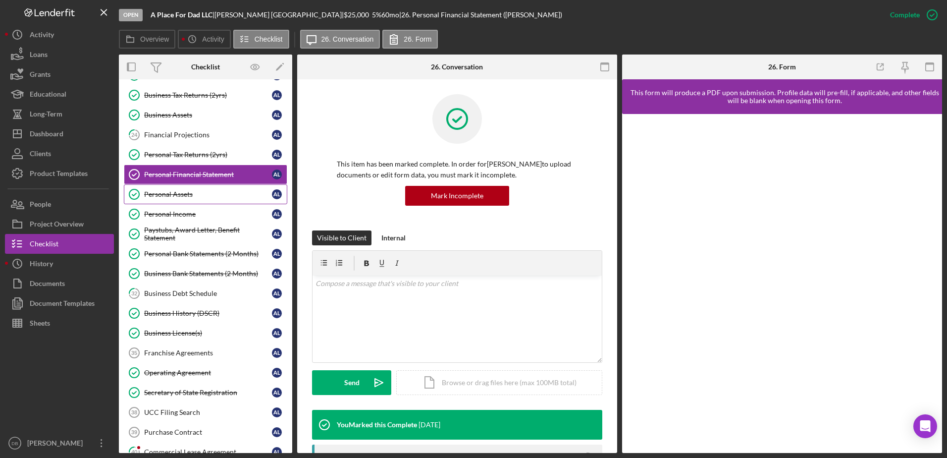
scroll to position [198, 0]
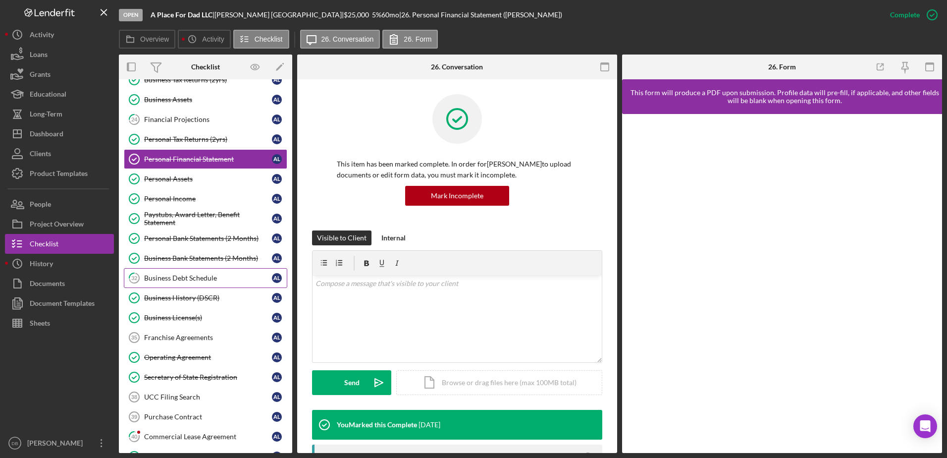
click at [161, 274] on div "Business Debt Schedule" at bounding box center [208, 278] width 128 height 8
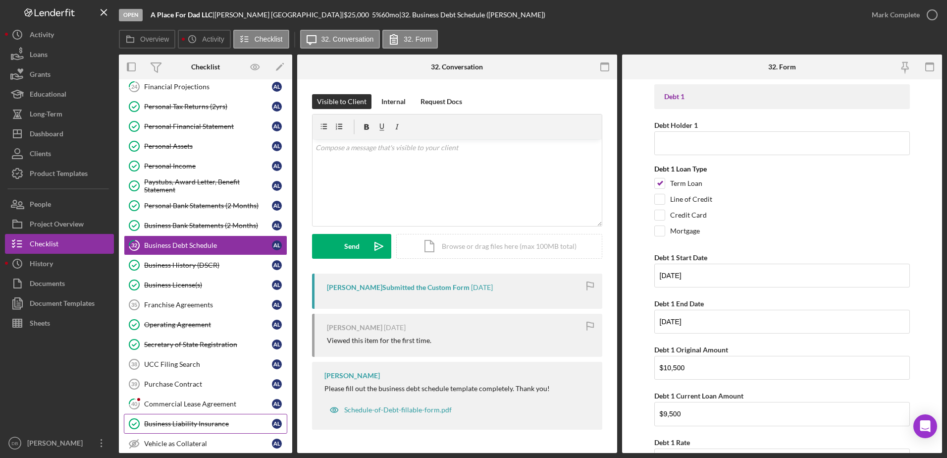
scroll to position [297, 0]
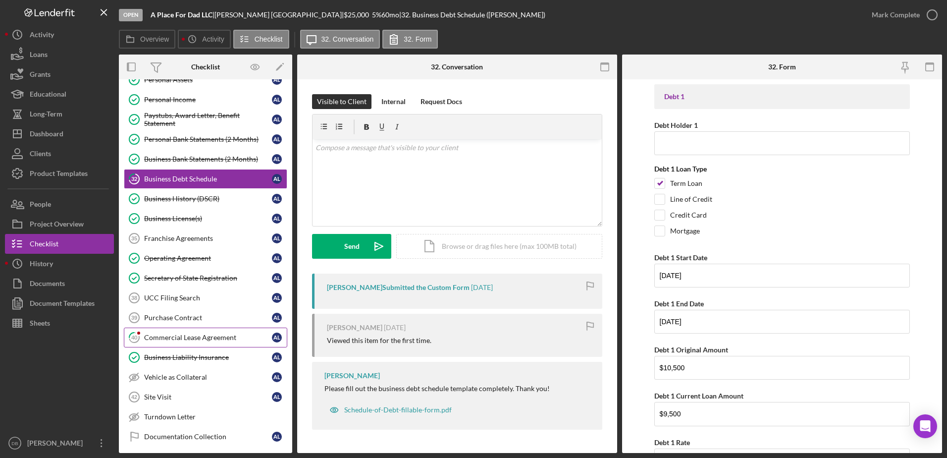
click at [177, 329] on link "40 Commercial Lease Agreement A L" at bounding box center [205, 337] width 163 height 20
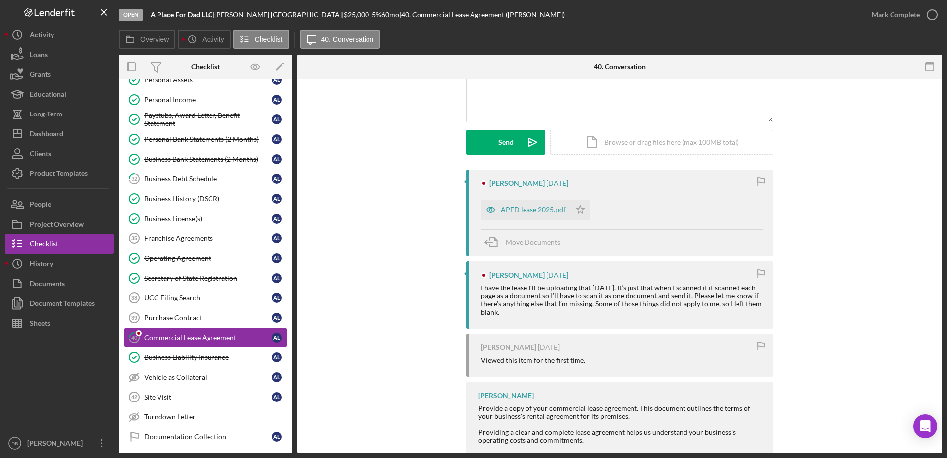
scroll to position [127, 0]
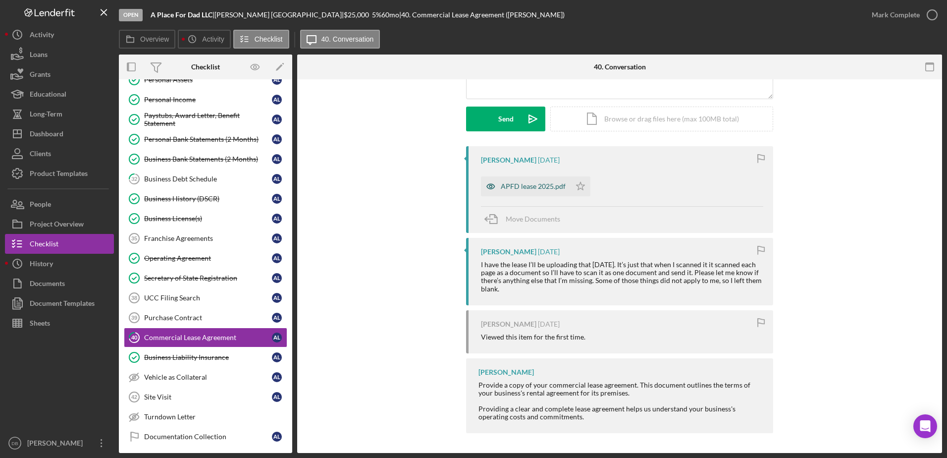
click at [510, 189] on div "APFD lease 2025.pdf" at bounding box center [533, 186] width 65 height 8
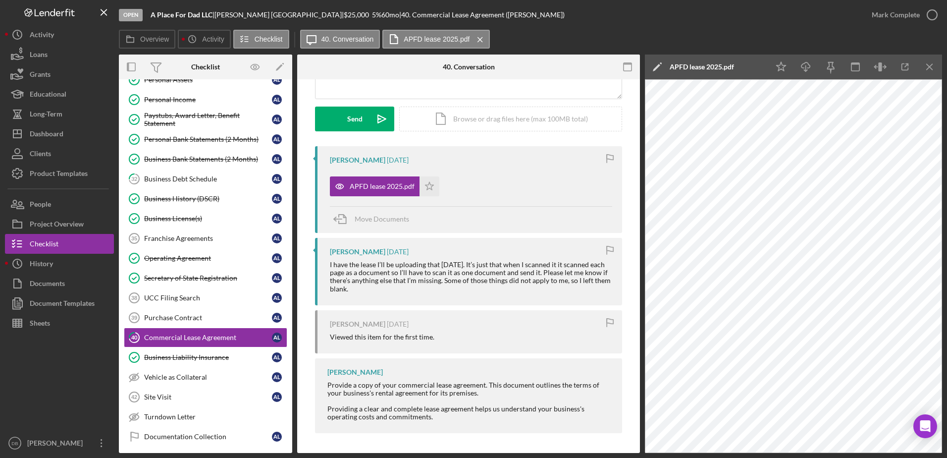
click at [626, 67] on icon "button" at bounding box center [628, 67] width 22 height 22
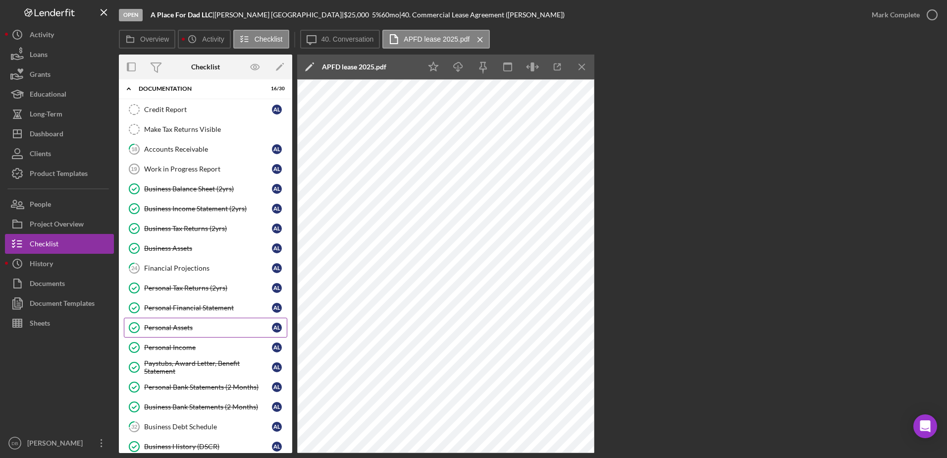
scroll to position [0, 0]
